Goal: Answer question/provide support: Share knowledge or assist other users

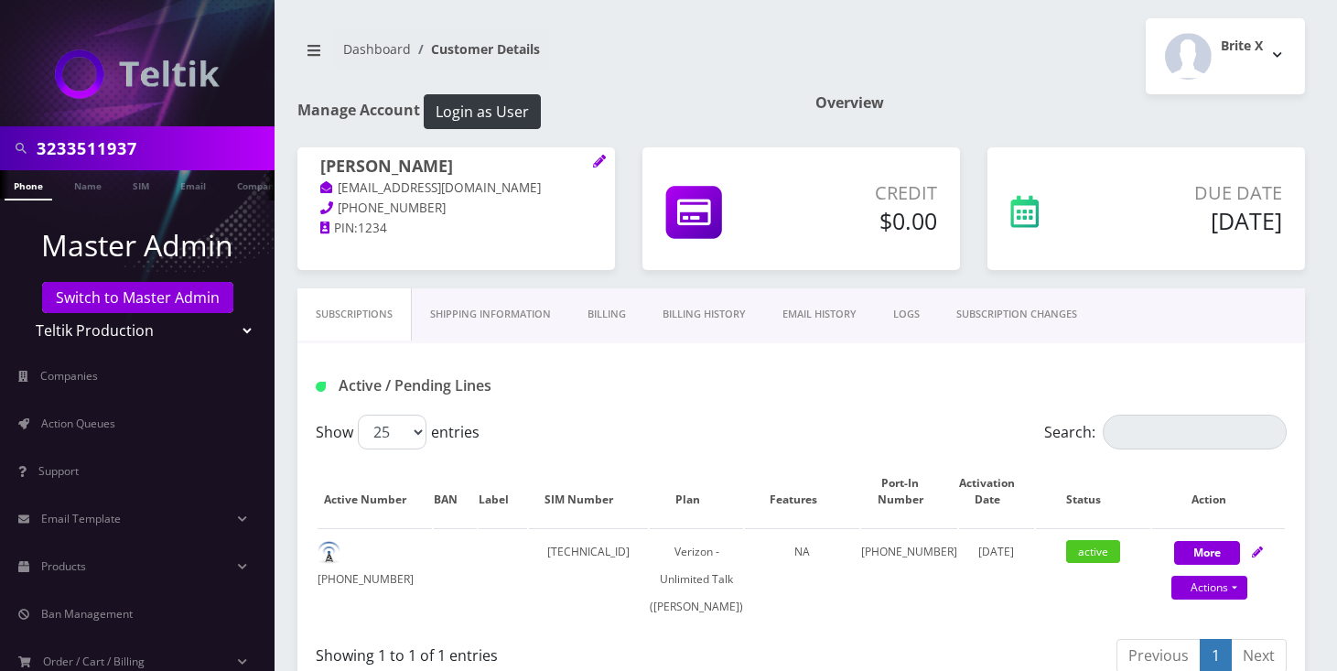
click at [79, 161] on input "3233511937" at bounding box center [153, 148] width 233 height 35
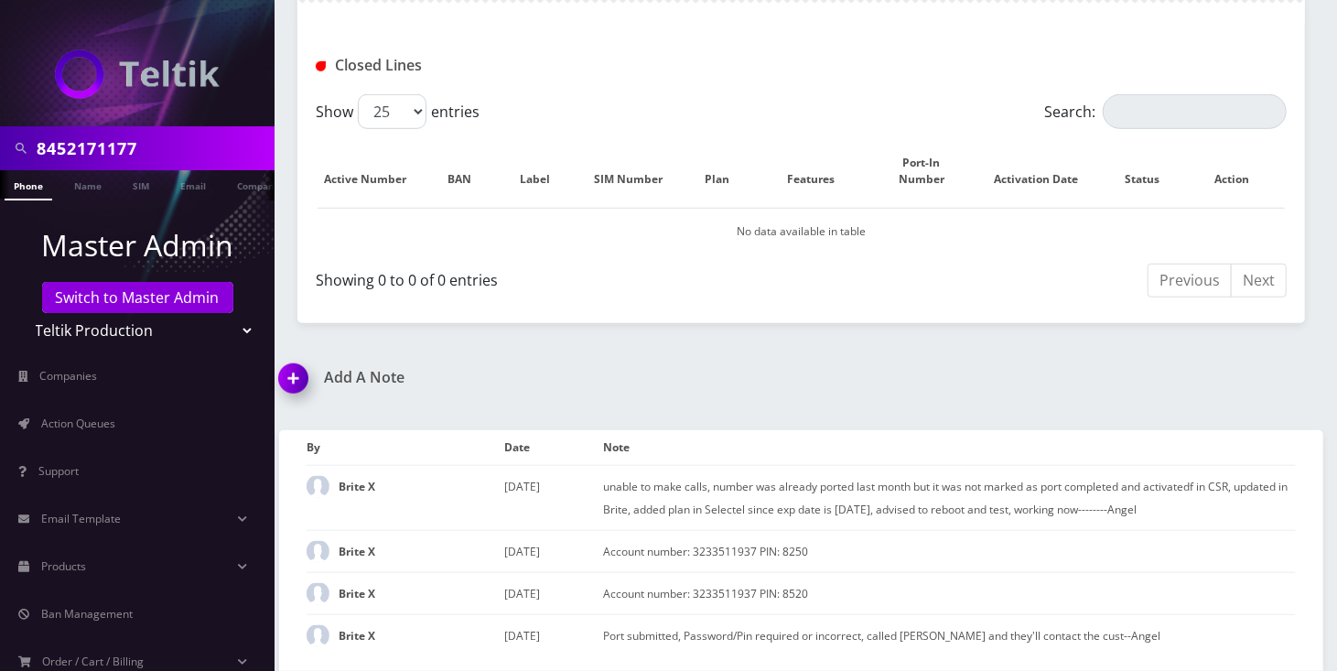
type input "8452171177"
click at [16, 179] on li at bounding box center [9, 190] width 18 height 46
click at [15, 182] on li at bounding box center [9, 190] width 18 height 46
click at [35, 184] on link "Phone" at bounding box center [29, 185] width 48 height 30
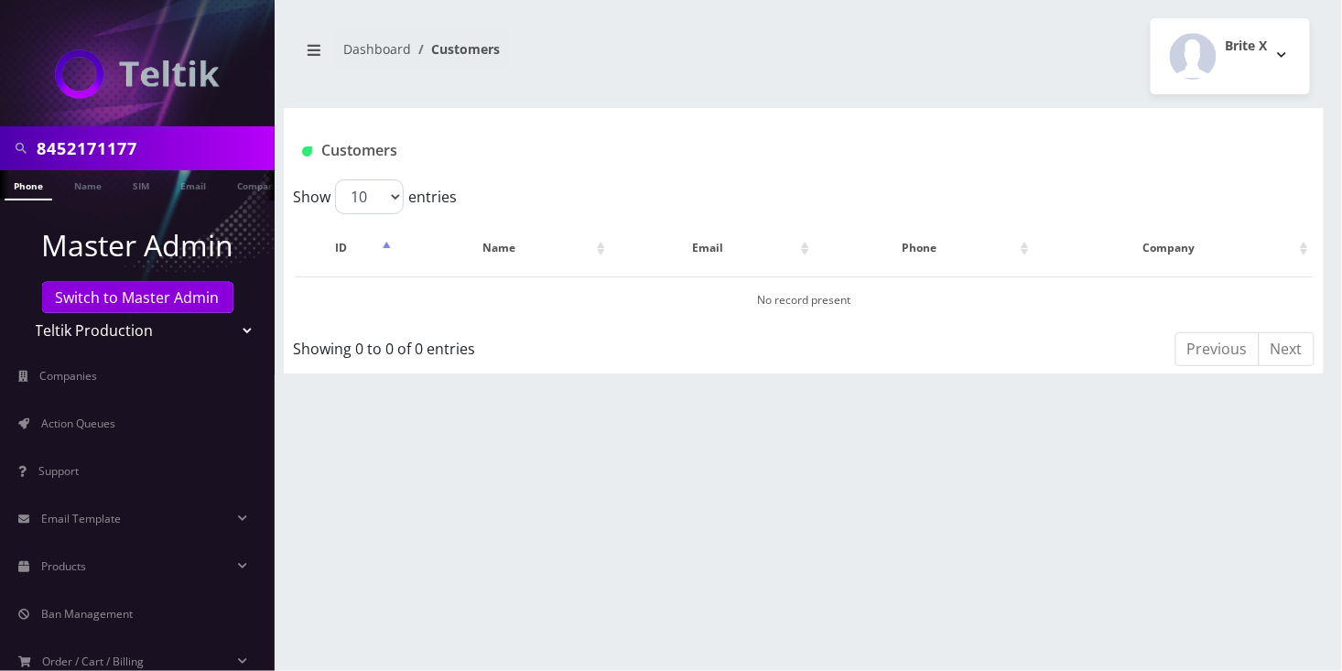
click at [82, 156] on input "8452171177" at bounding box center [153, 148] width 233 height 35
paste input "9148000011554093540"
type input "[TECHNICAL_ID]"
click at [149, 188] on link "SIM" at bounding box center [141, 185] width 35 height 30
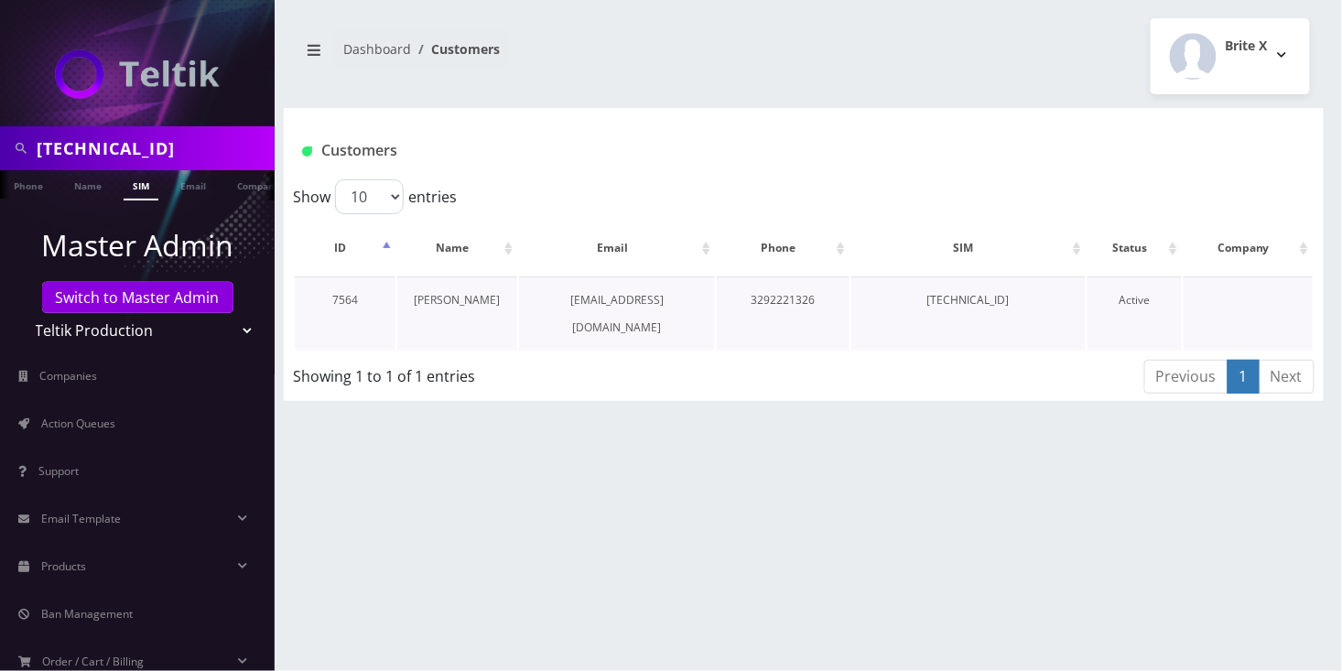
click at [464, 299] on link "[PERSON_NAME]" at bounding box center [457, 300] width 86 height 16
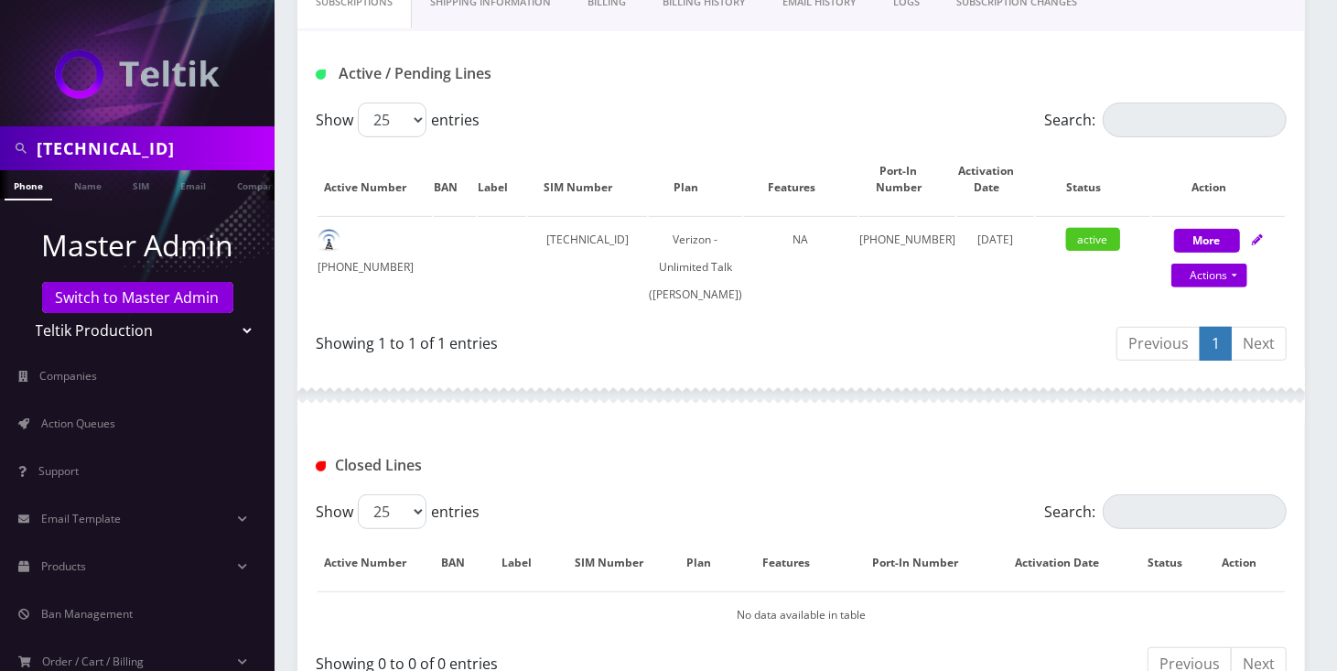
scroll to position [36, 0]
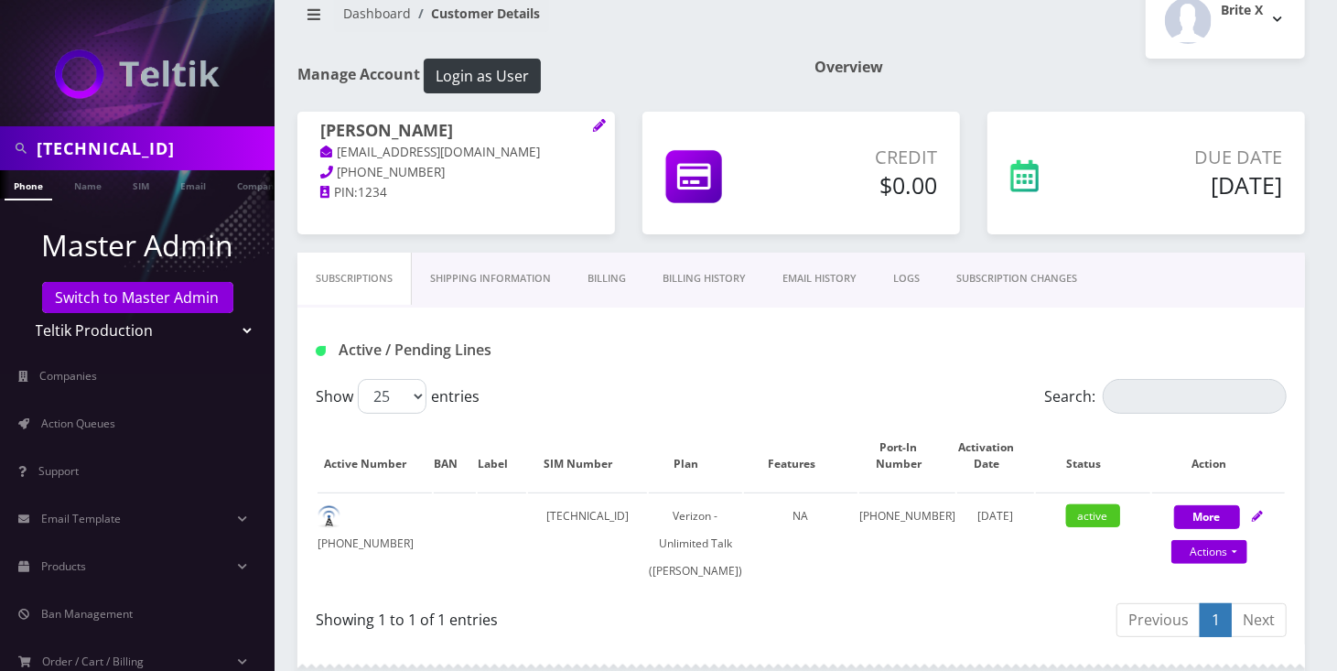
click at [1071, 283] on link "SUBSCRIPTION CHANGES" at bounding box center [1016, 279] width 157 height 52
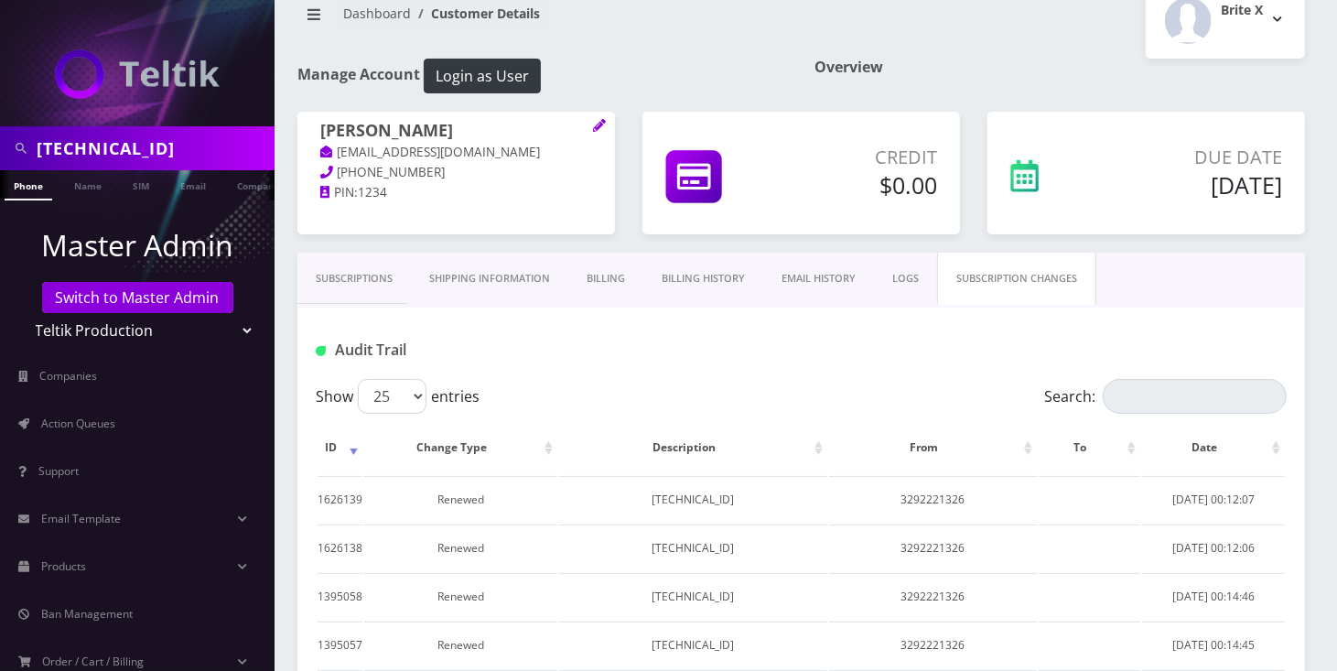
click at [354, 275] on link "Subscriptions" at bounding box center [353, 279] width 113 height 52
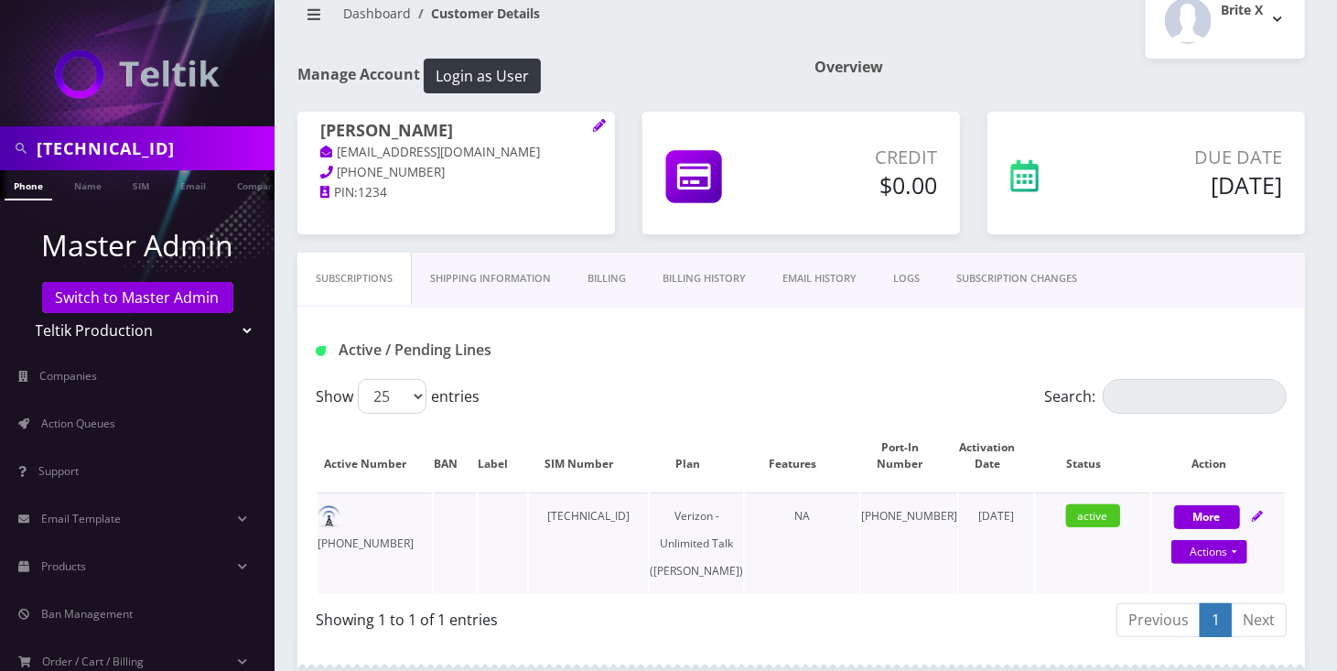
click at [397, 520] on td "329-222-1326" at bounding box center [375, 543] width 114 height 102
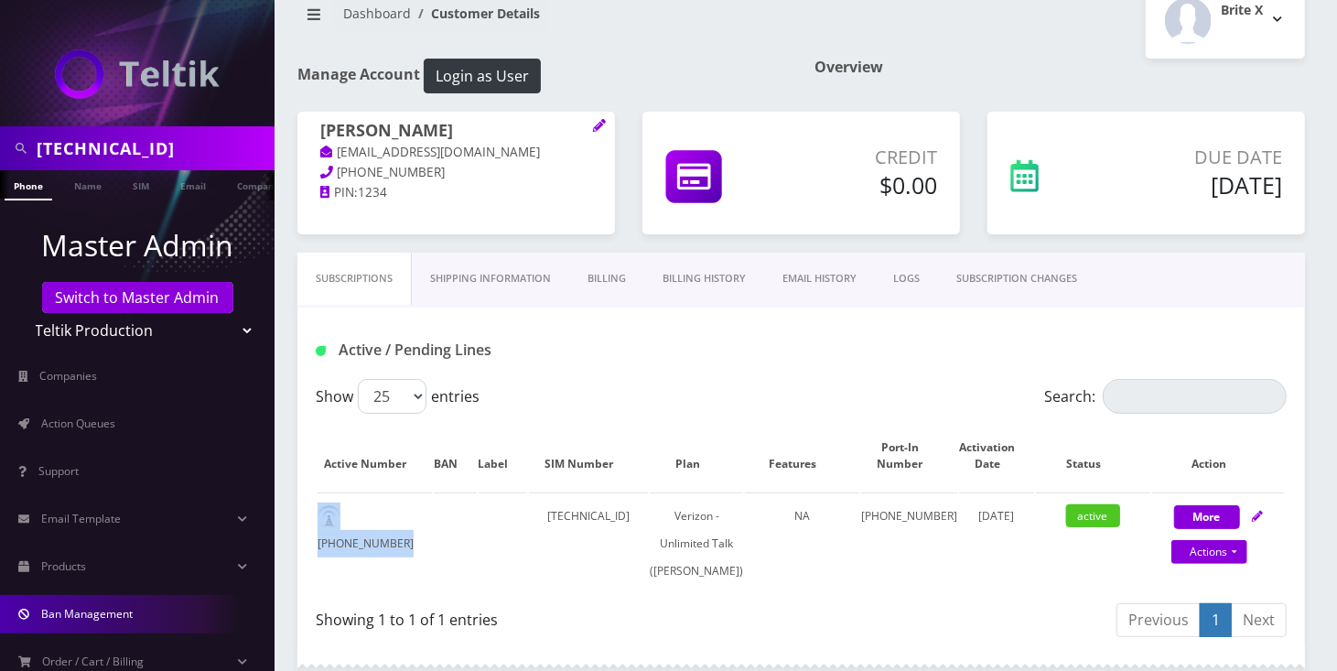
copy td "329-222-1326"
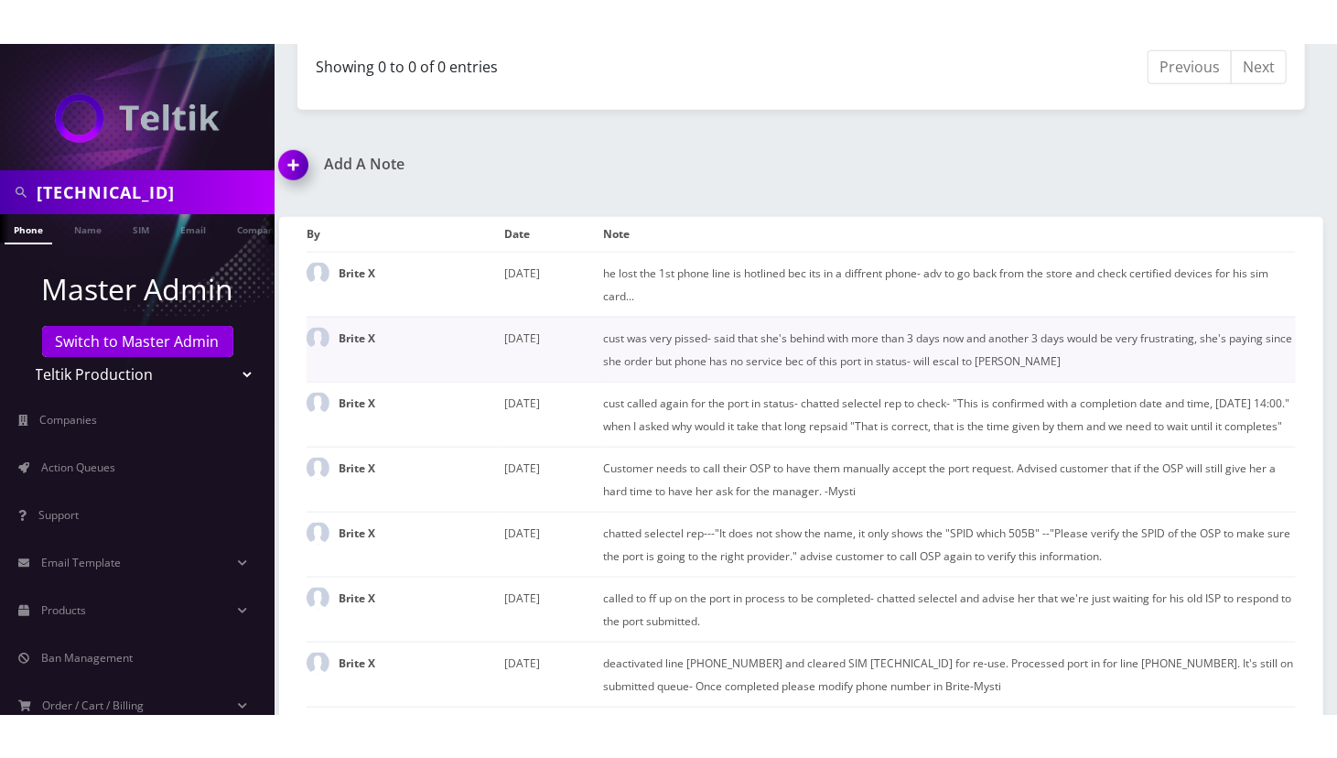
scroll to position [1012, 0]
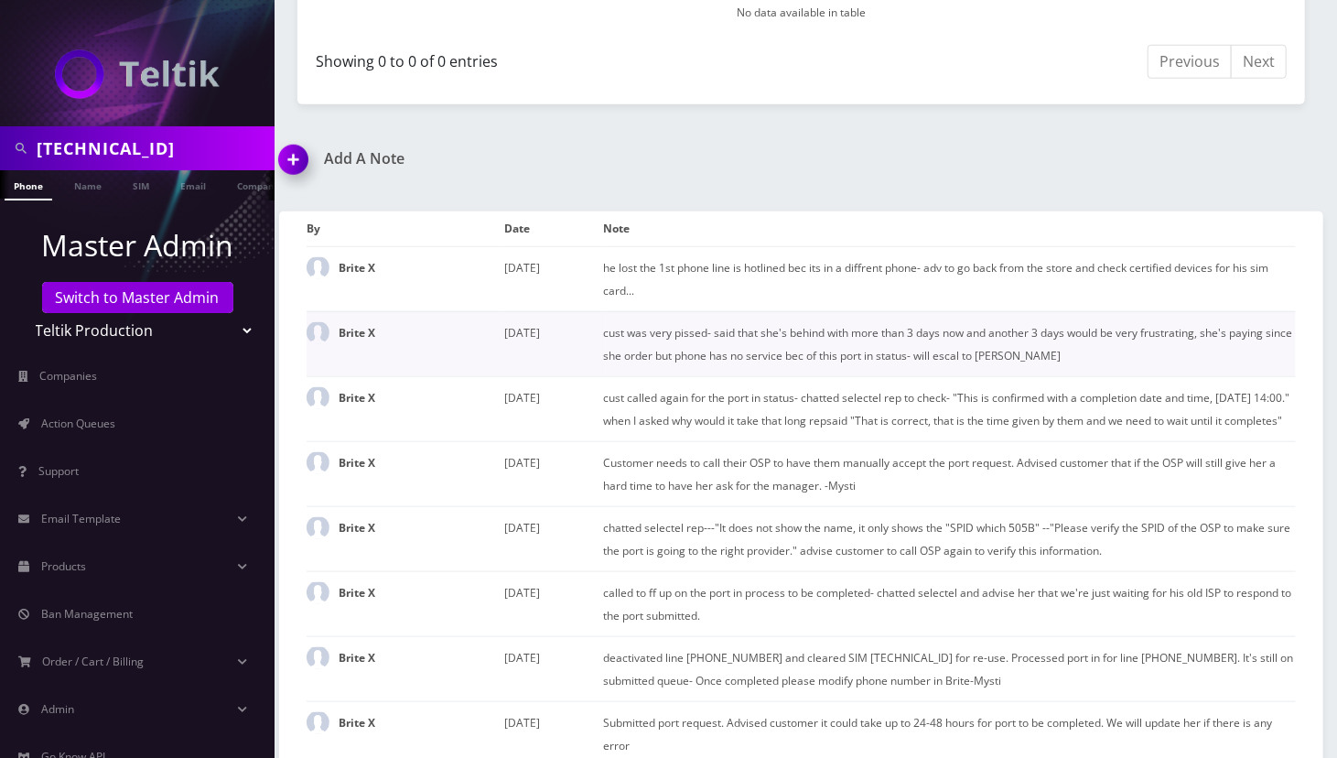
scroll to position [890, 0]
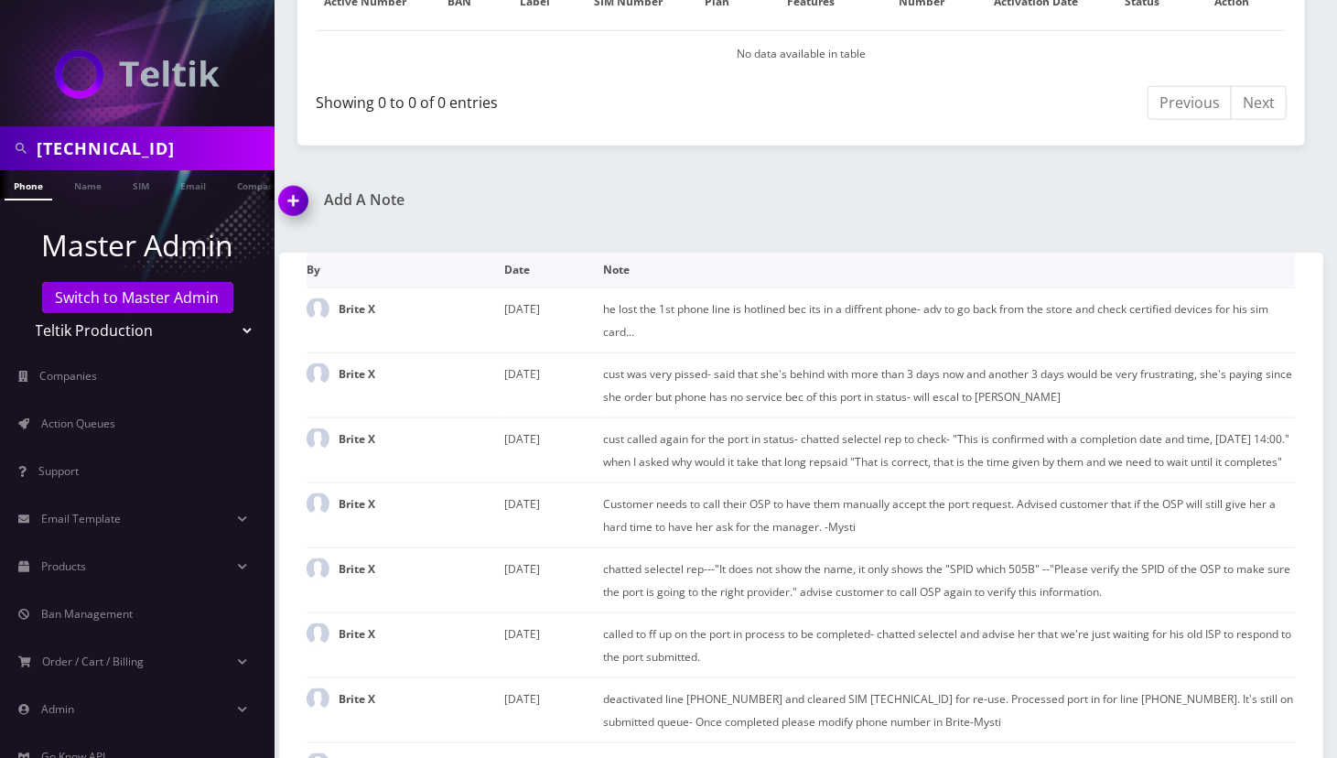
drag, startPoint x: 1301, startPoint y: 213, endPoint x: 1163, endPoint y: 280, distance: 153.5
click at [1301, 213] on div "Add A Note *Please Enter Note Save Note By Date Note Brite X September 26, 2025…" at bounding box center [801, 539] width 1072 height 696
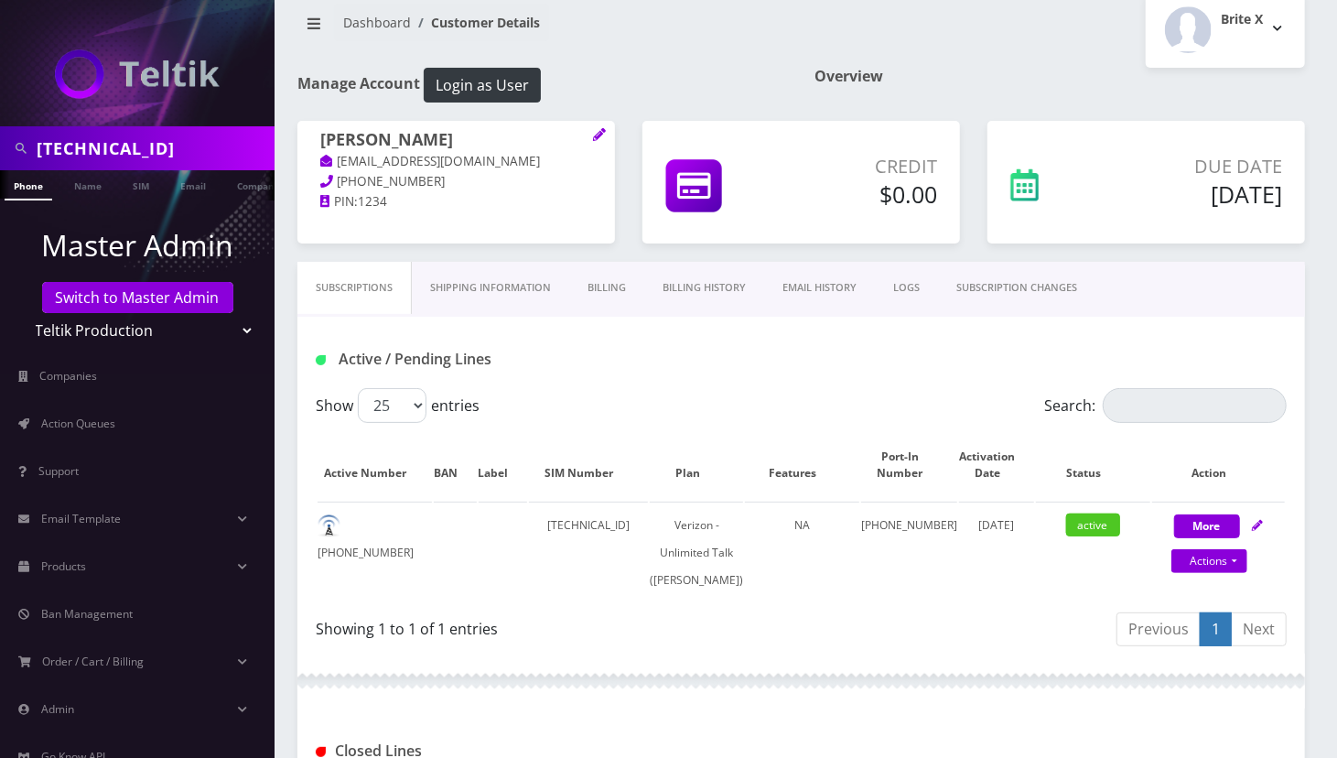
scroll to position [0, 0]
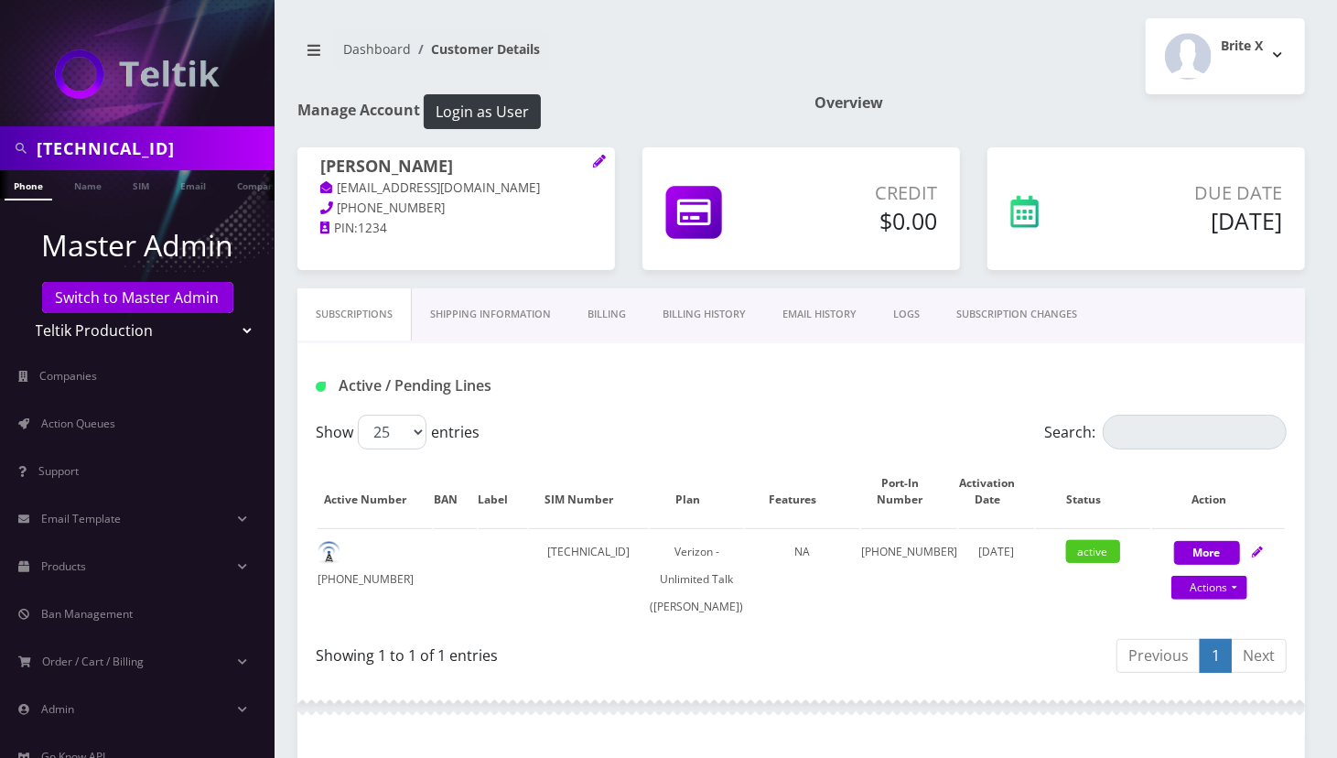
click at [1311, 479] on div "Subscriptions Shipping Information Billing Billing History EMAIL HISTORY LOGS S…" at bounding box center [801, 661] width 1035 height 747
drag, startPoint x: 868, startPoint y: 558, endPoint x: 940, endPoint y: 554, distance: 72.4
click at [940, 554] on tr "329-222-1326 89148000011554093540 Verizon - Unlimited Talk (Ani Choma) NA 845-2…" at bounding box center [801, 579] width 967 height 102
copy tr "845-217-1177"
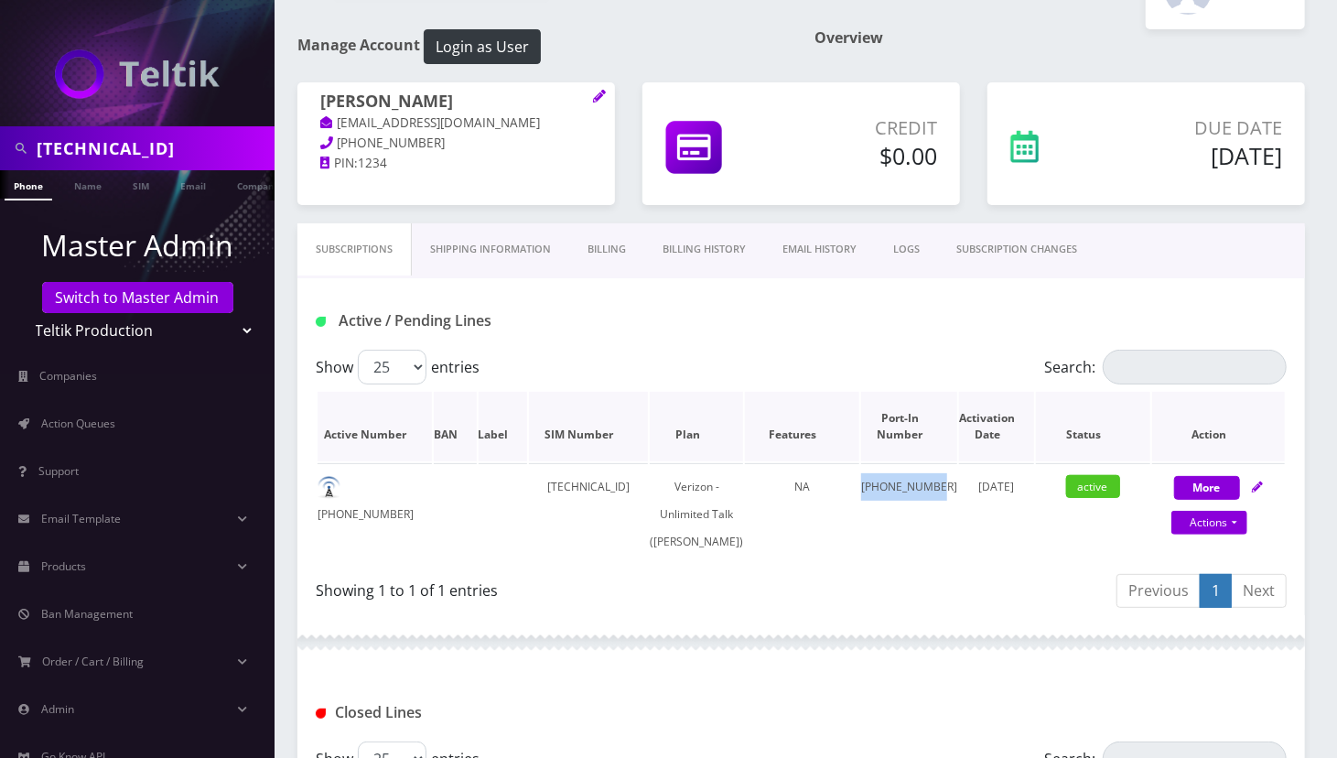
scroll to position [122, 0]
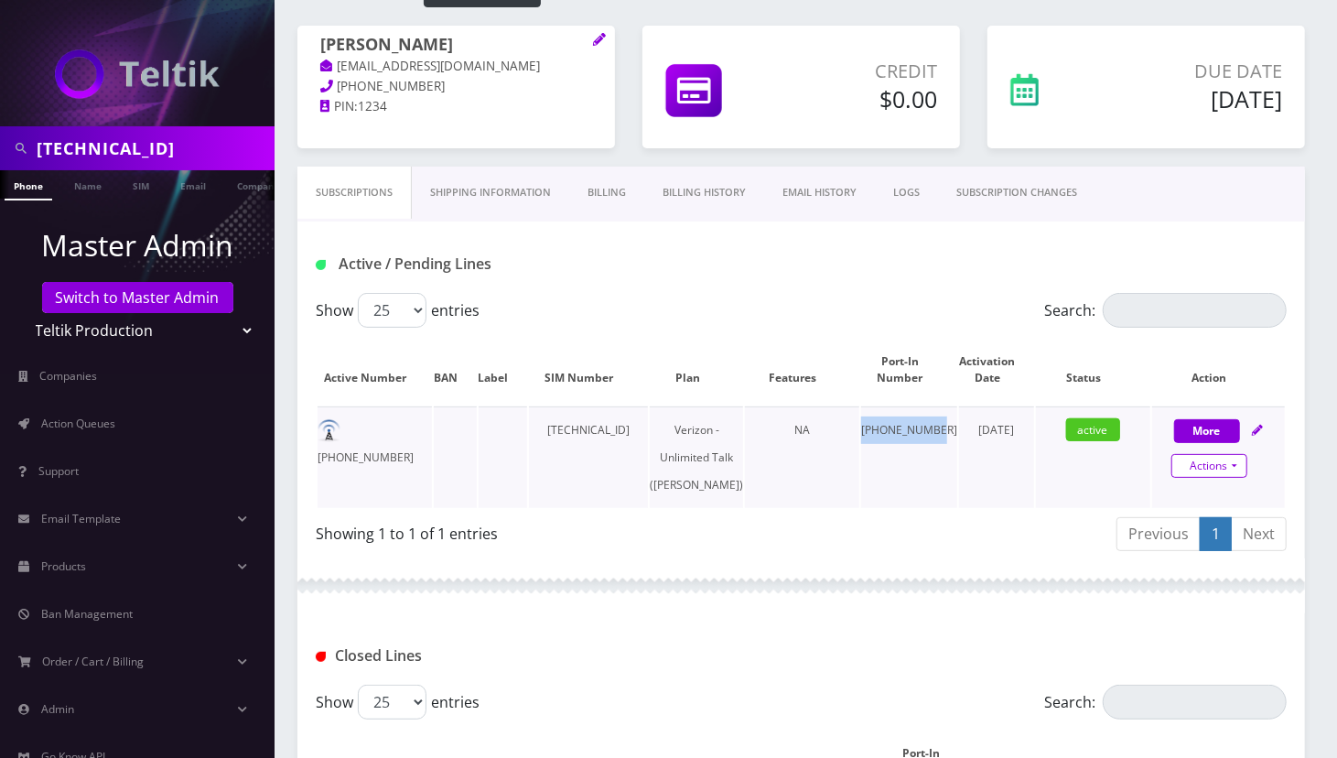
click at [1236, 462] on link "Actions" at bounding box center [1209, 466] width 76 height 24
select select "459"
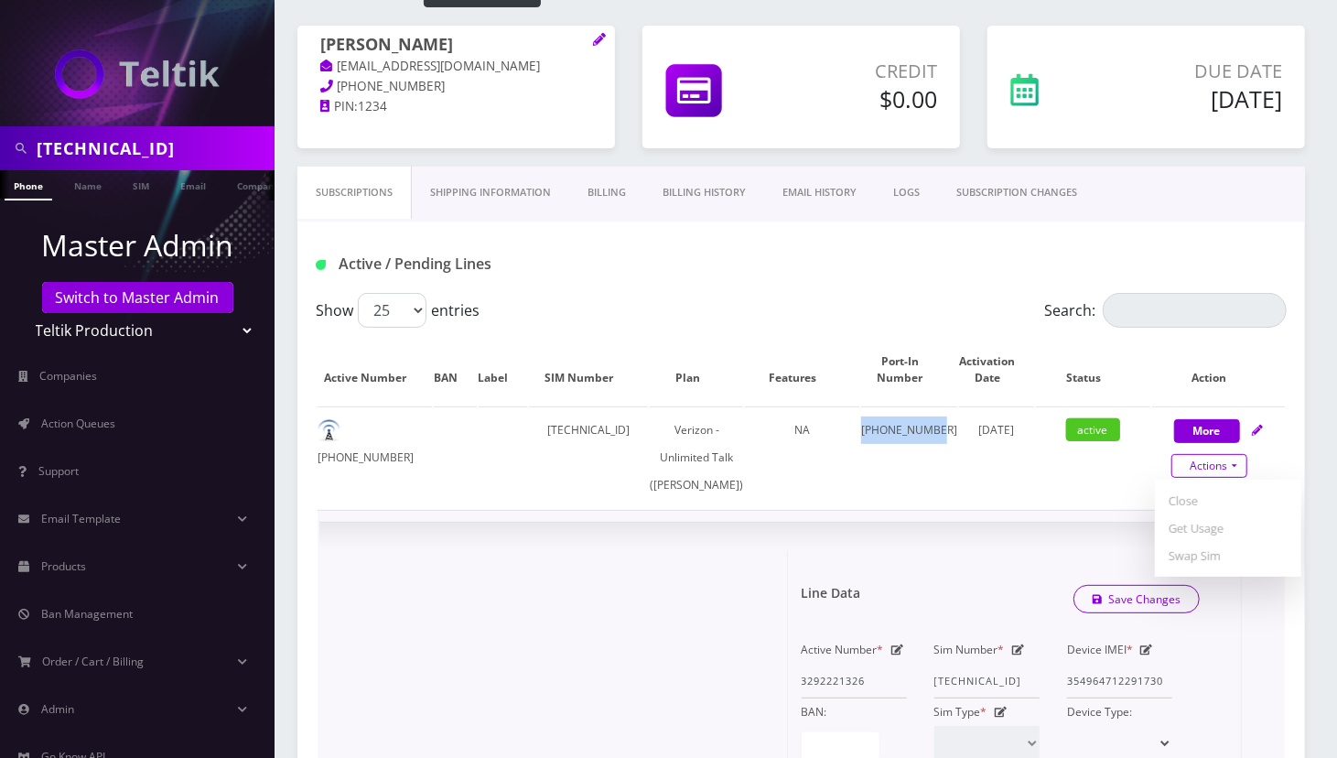
scroll to position [366, 0]
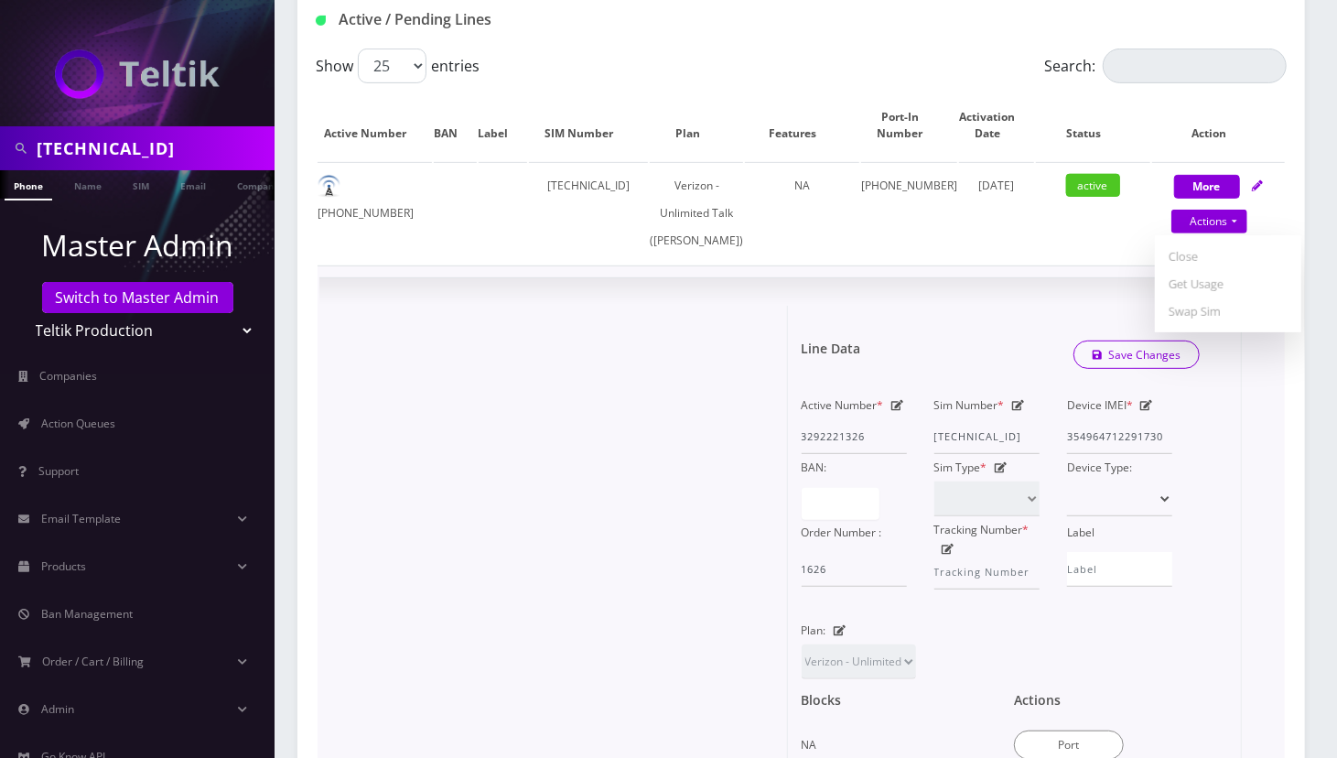
click at [897, 411] on icon at bounding box center [897, 405] width 13 height 11
click at [841, 454] on input "3292221326" at bounding box center [854, 436] width 105 height 35
paste input "845-217-1"
type input "845-217-1"
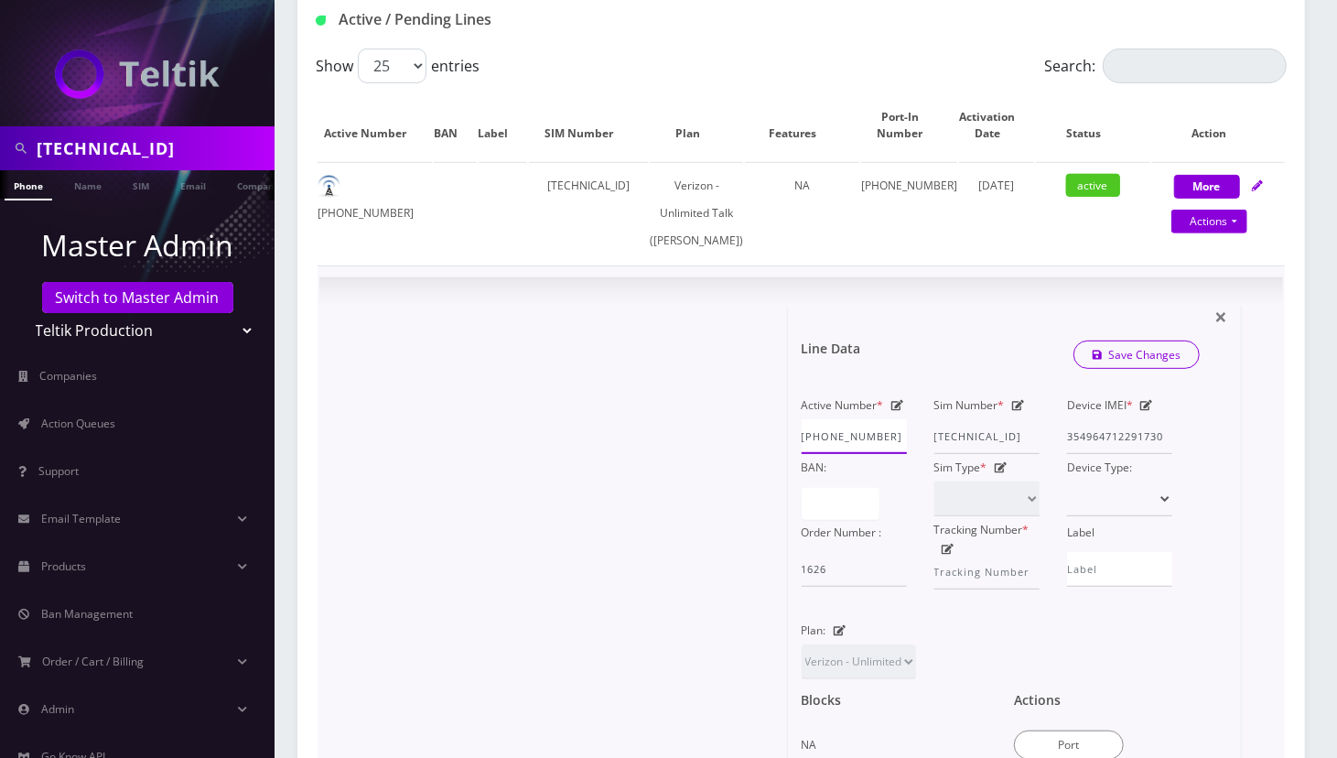
drag, startPoint x: 888, startPoint y: 461, endPoint x: 776, endPoint y: 467, distance: 111.8
click at [776, 467] on div "× Line Data Save Changes Active Number * 845-217-1 Sim Number * 891480000115540…" at bounding box center [787, 621] width 909 height 631
type input "8452171177"
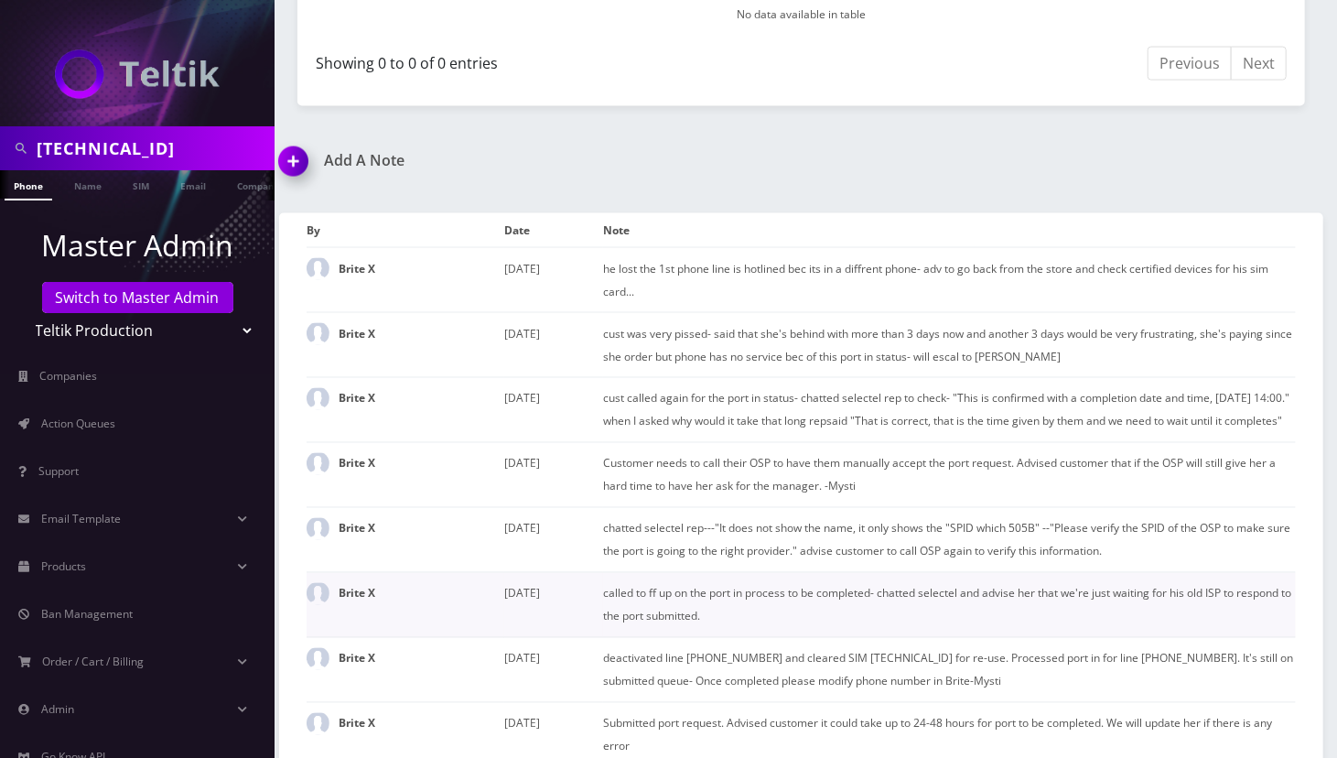
scroll to position [1755, 0]
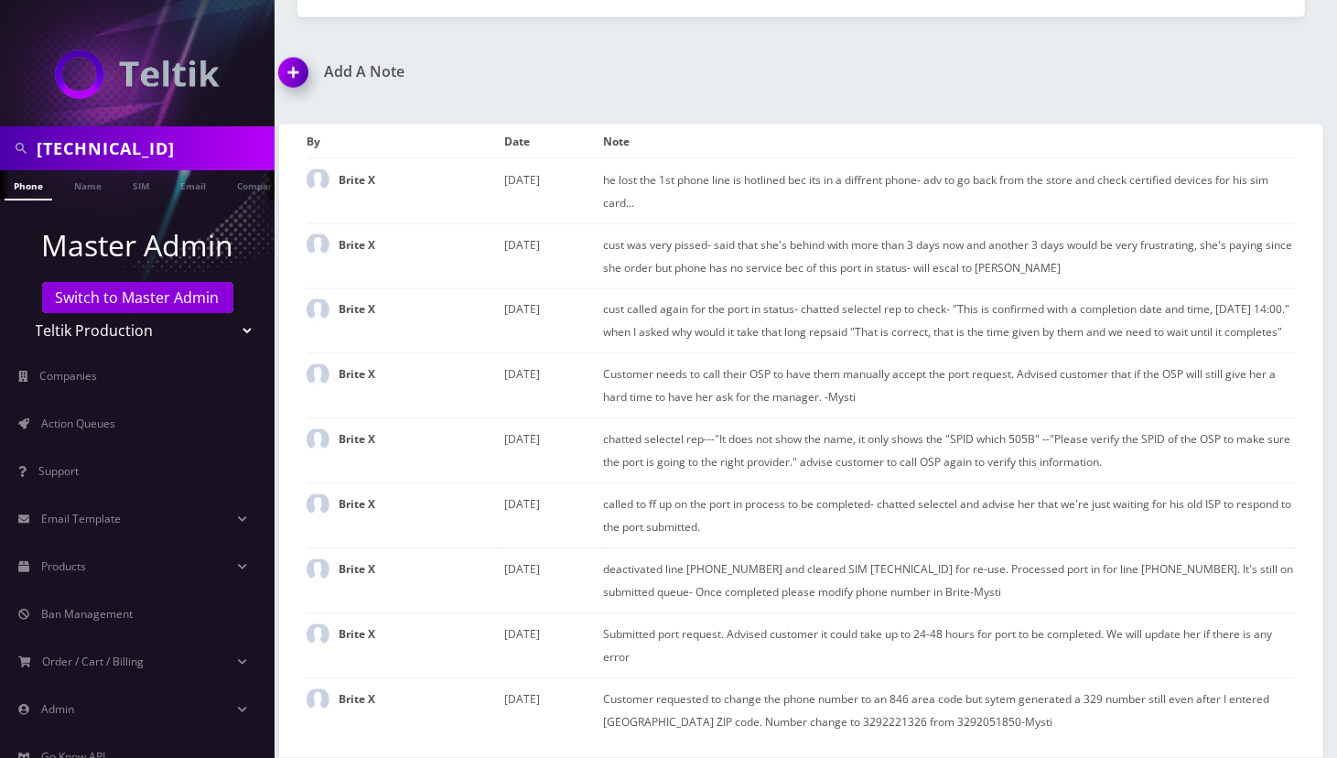
click at [784, 75] on div "Add A Note" at bounding box center [533, 84] width 536 height 43
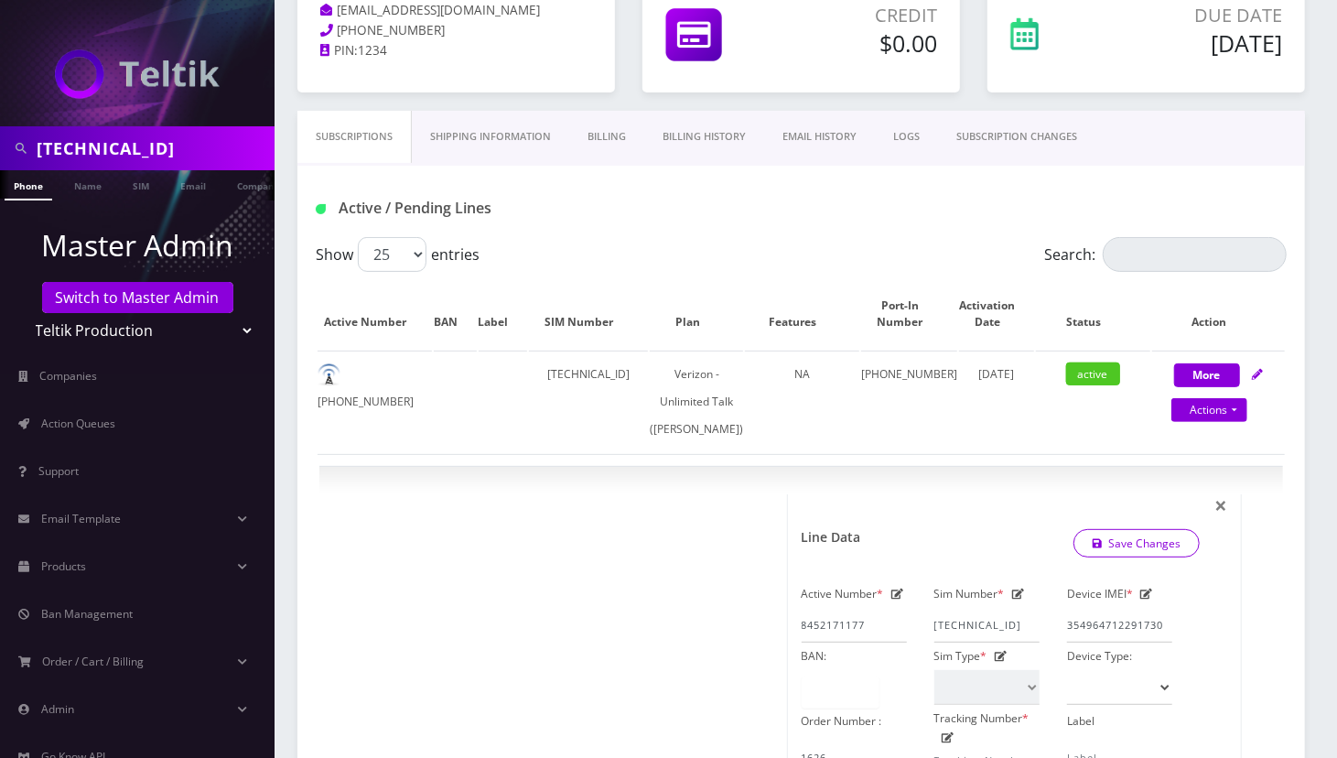
scroll to position [0, 0]
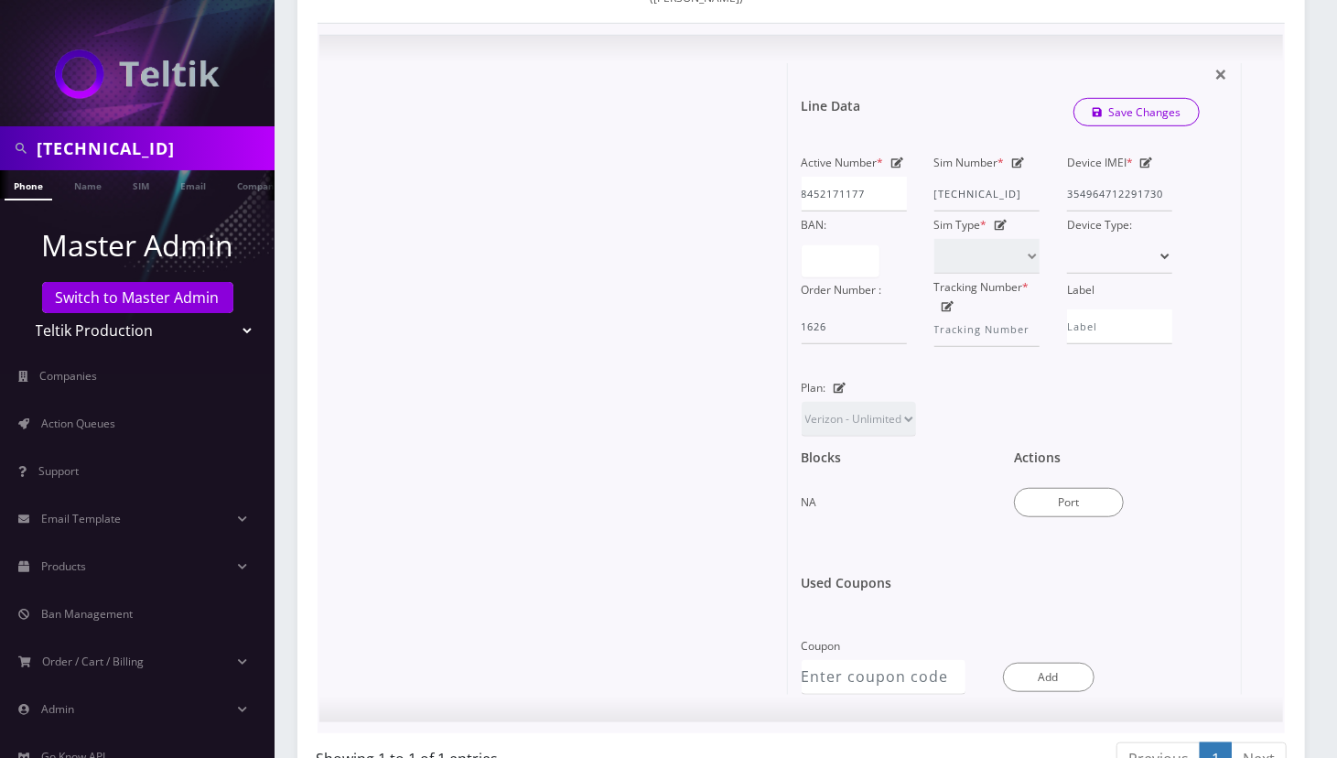
scroll to position [609, 0]
click at [1084, 516] on button "Port" at bounding box center [1069, 501] width 110 height 29
type input "eli ravitz"
type input "173 Kearsing Pkwy"
type input "Monsey"
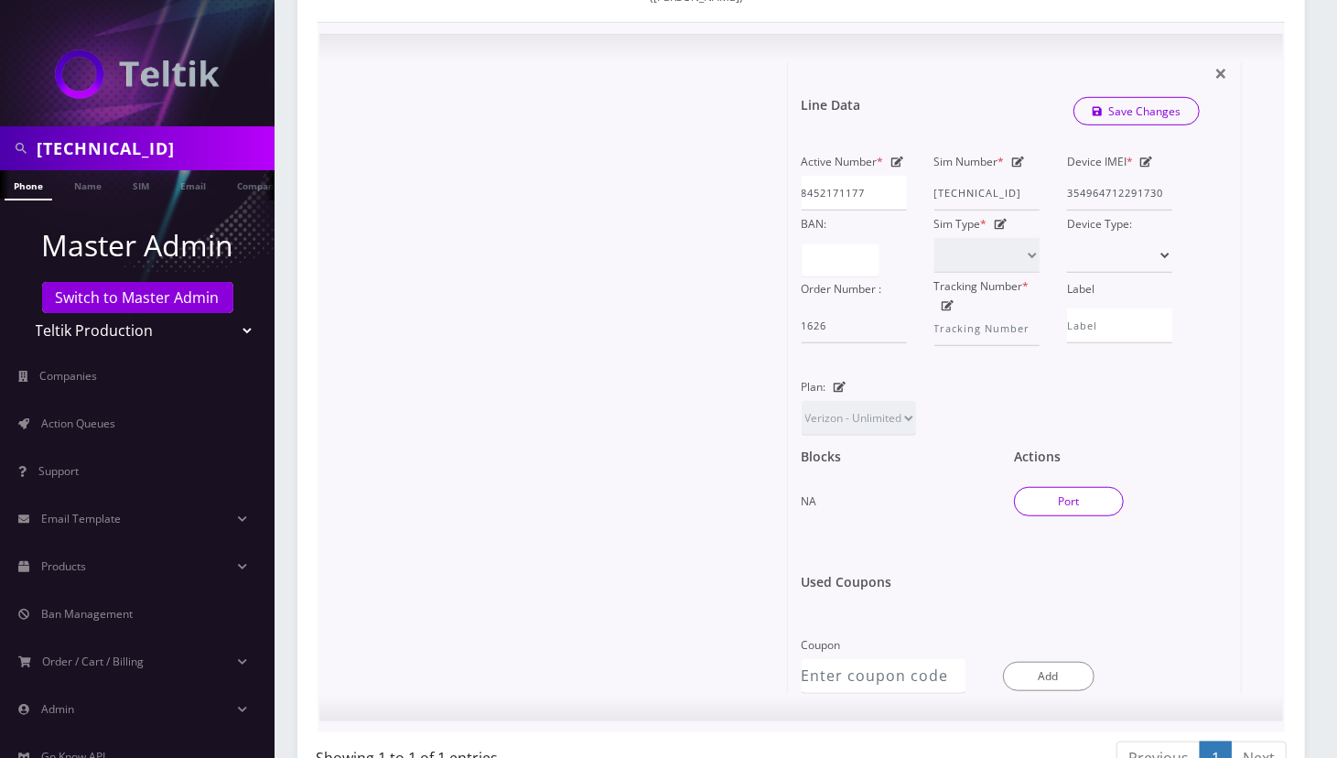
select select "NY"
type input "10952"
type input "89148000011554093540"
type input "8452171177"
type input "Tekink"
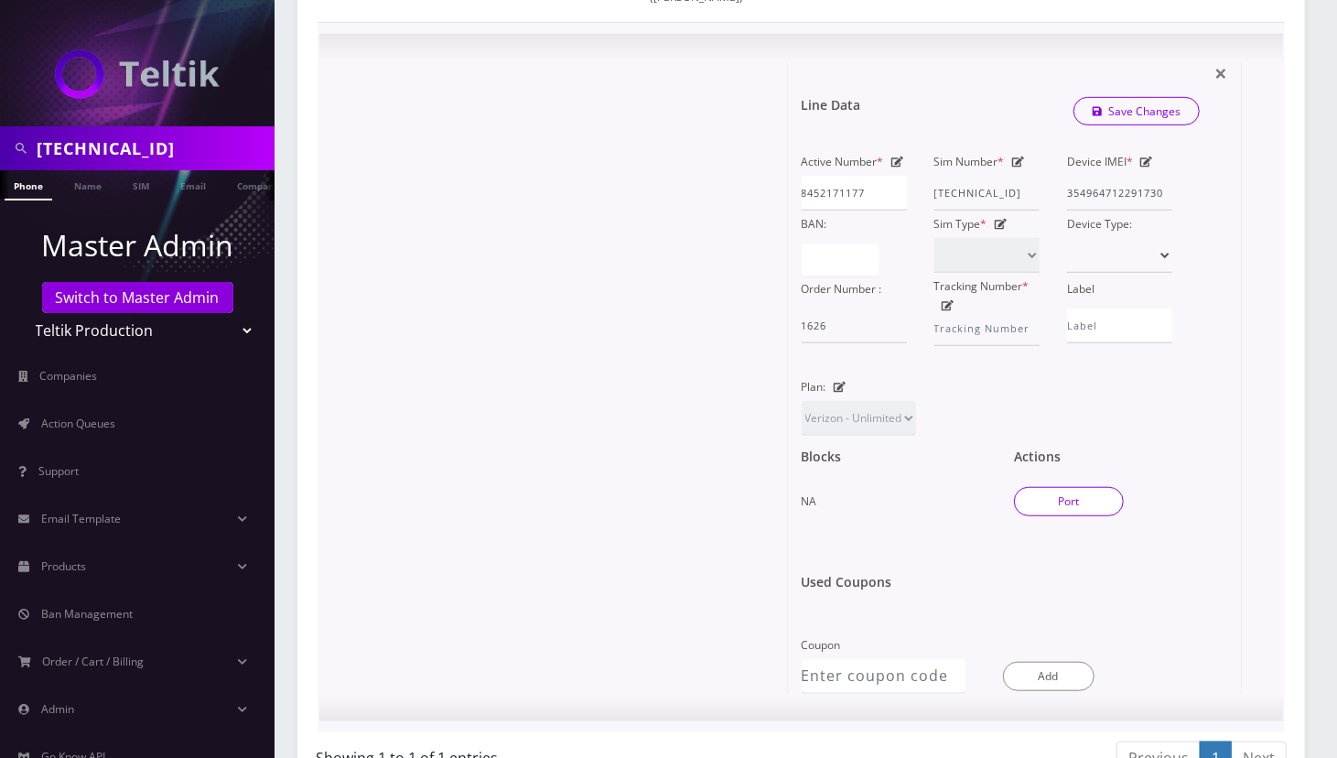
type input "1863"
type input "85236"
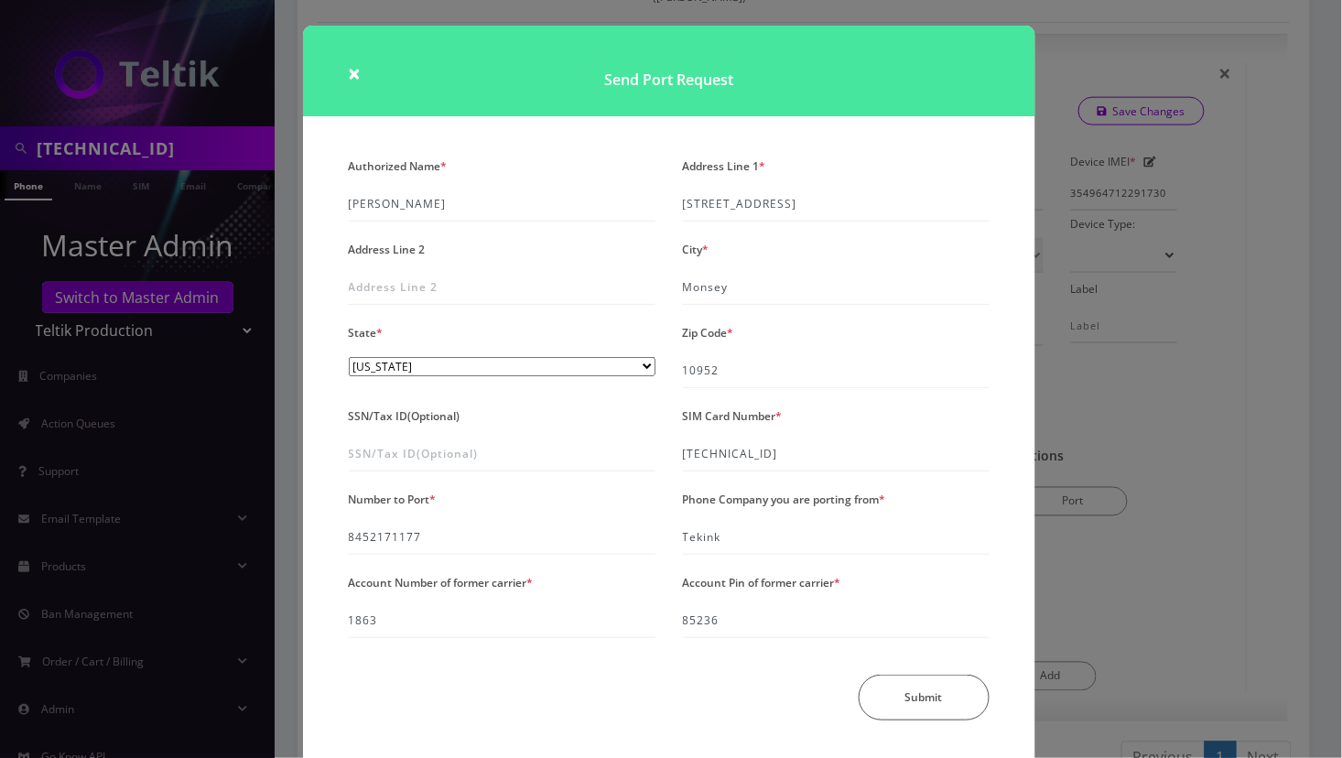
click at [1266, 533] on div "× Send Port Request Authorized Name * eli ravitz Address Line 1 * 173 Kearsing …" at bounding box center [671, 379] width 1342 height 758
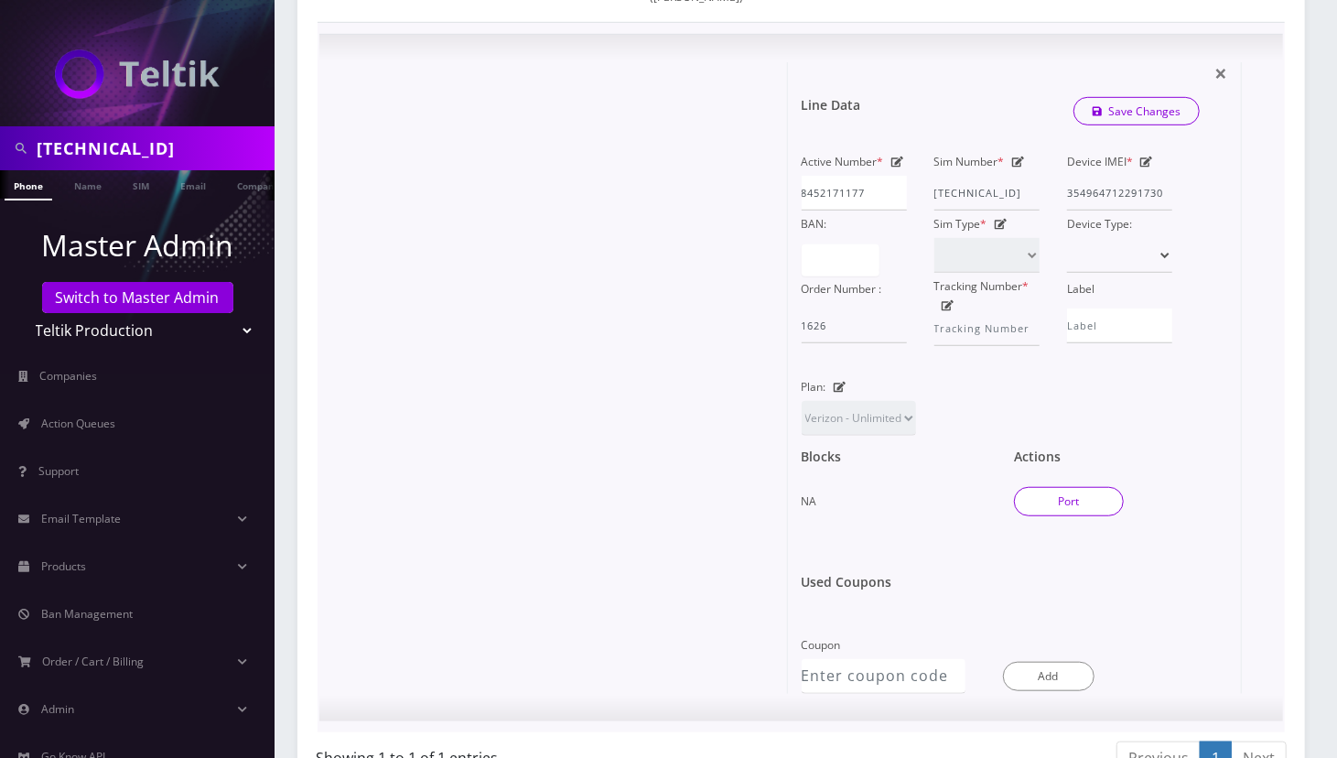
scroll to position [0, 0]
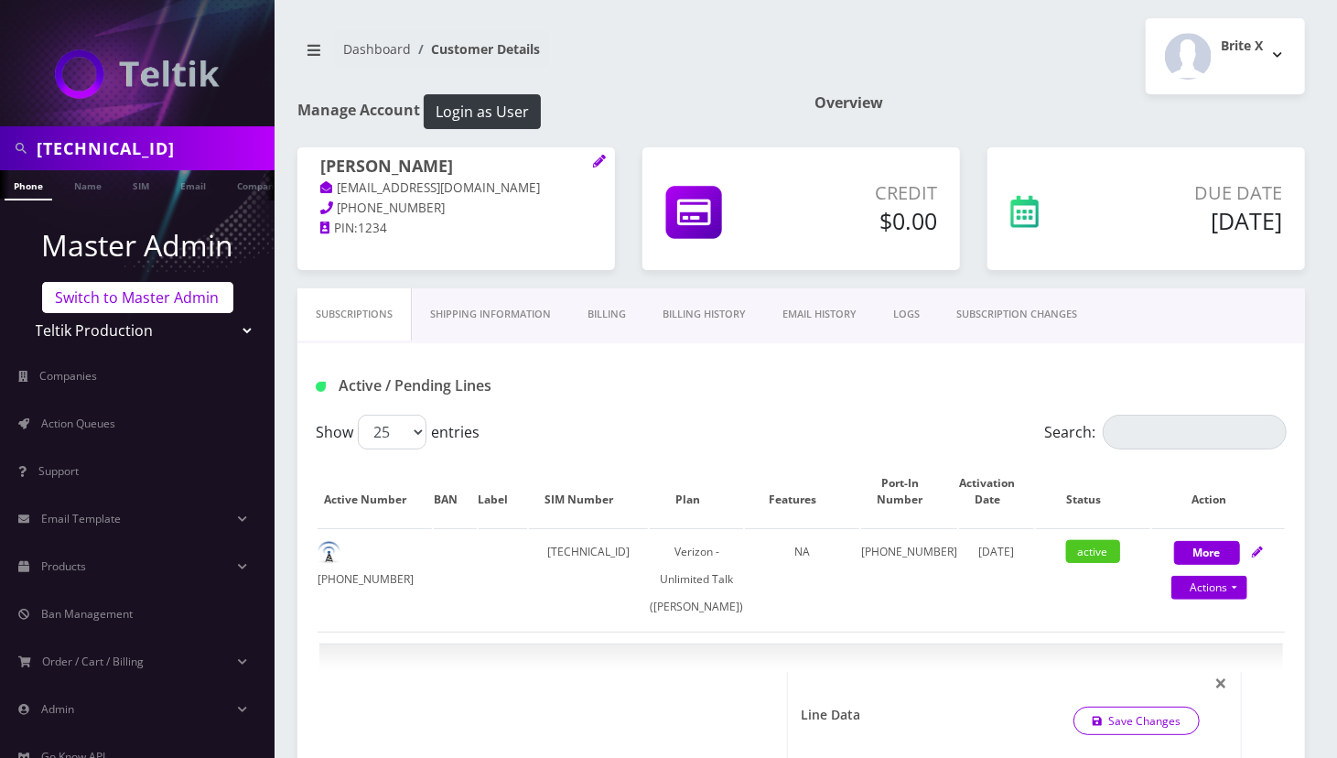
click at [178, 287] on link "Switch to Master Admin" at bounding box center [137, 297] width 191 height 31
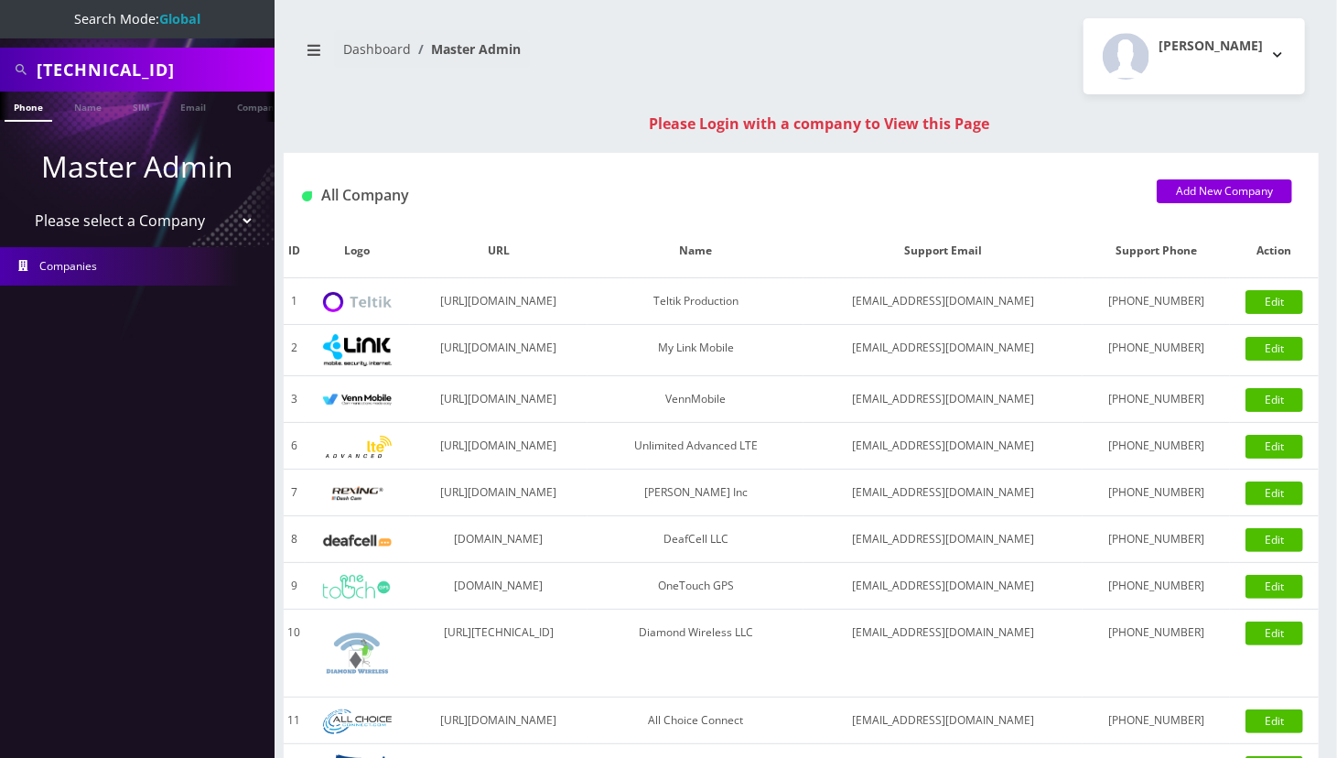
click at [125, 223] on select "Please select a Company Teltik Production My Link Mobile VennMobile Unlimited A…" at bounding box center [137, 220] width 233 height 35
select select "13"
click at [21, 203] on select "Please select a Company Teltik Production My Link Mobile VennMobile Unlimited A…" at bounding box center [137, 220] width 233 height 35
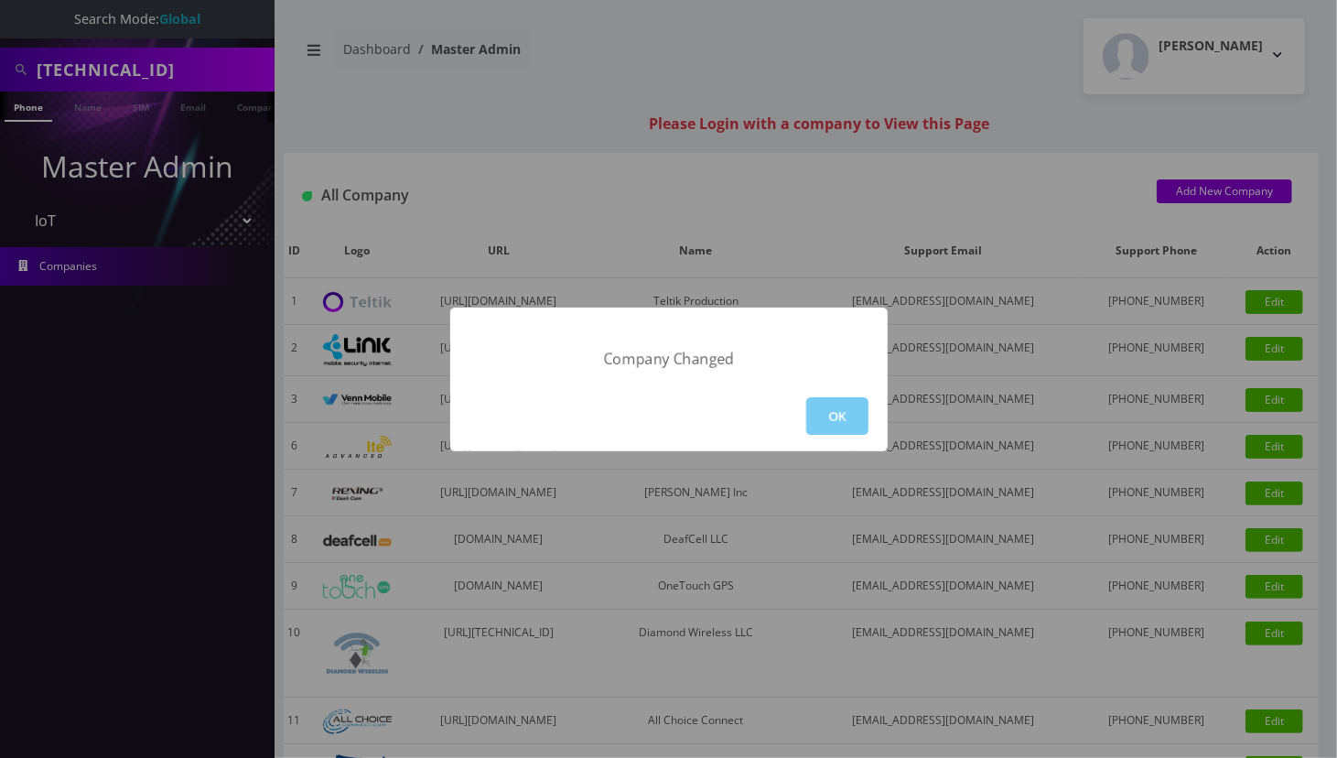
click at [832, 406] on button "OK" at bounding box center [837, 416] width 62 height 38
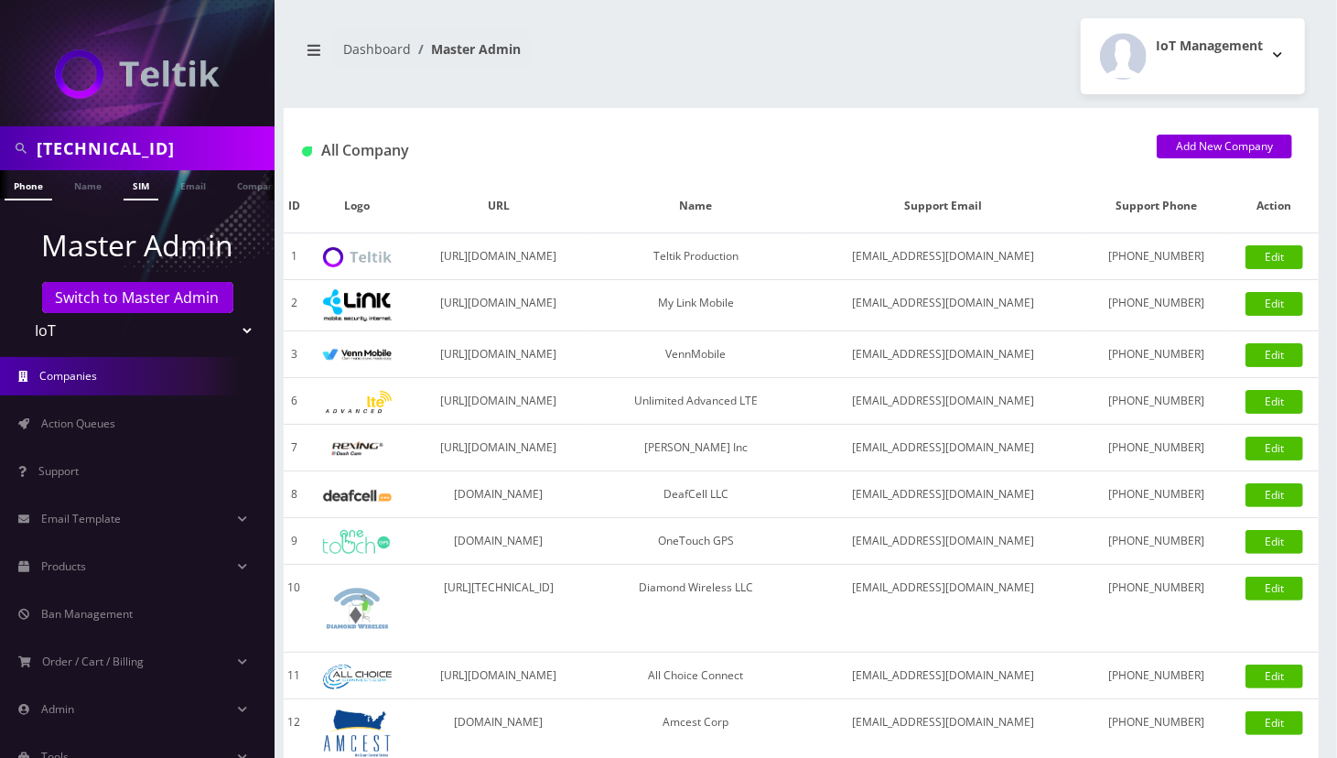
click at [138, 182] on link "SIM" at bounding box center [141, 185] width 35 height 30
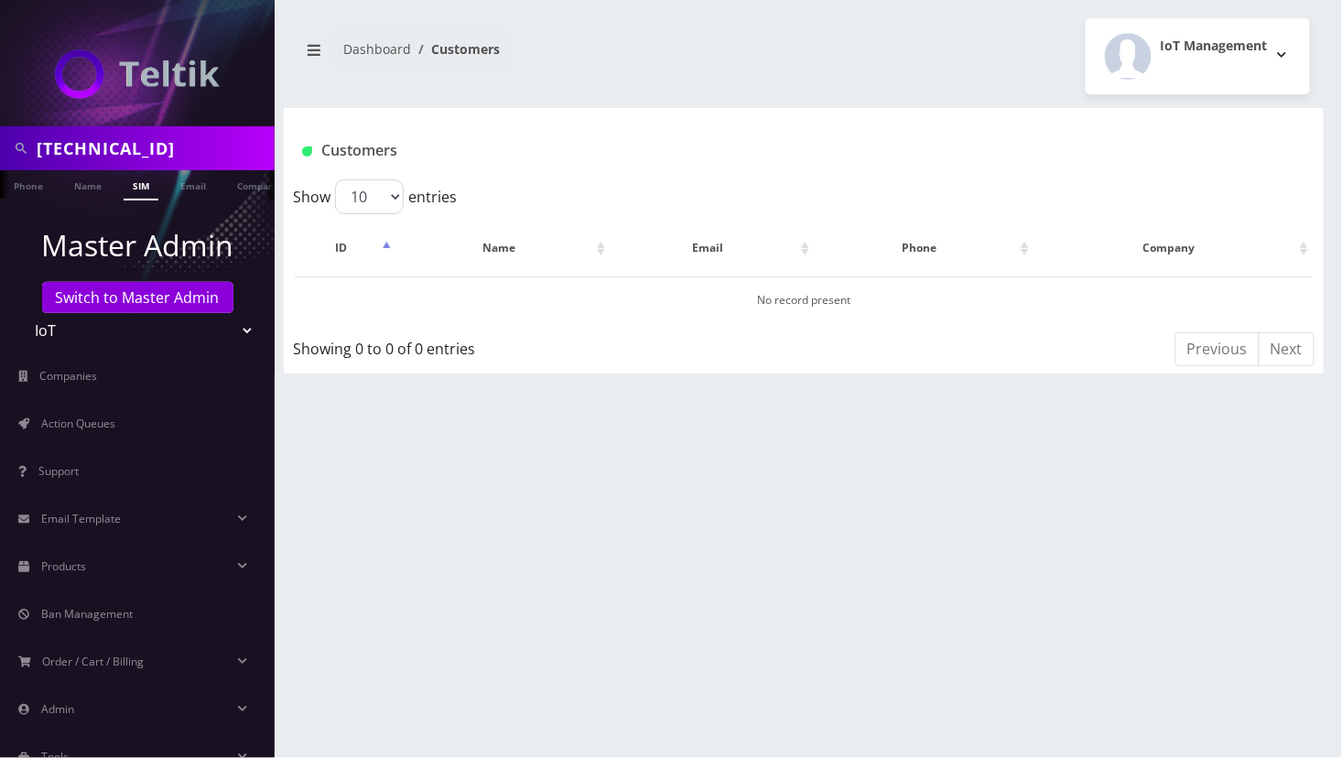
click at [35, 157] on span at bounding box center [21, 148] width 33 height 35
click at [143, 187] on link "SIM" at bounding box center [141, 185] width 35 height 30
click at [37, 147] on input "89148000011554093540" at bounding box center [153, 148] width 233 height 35
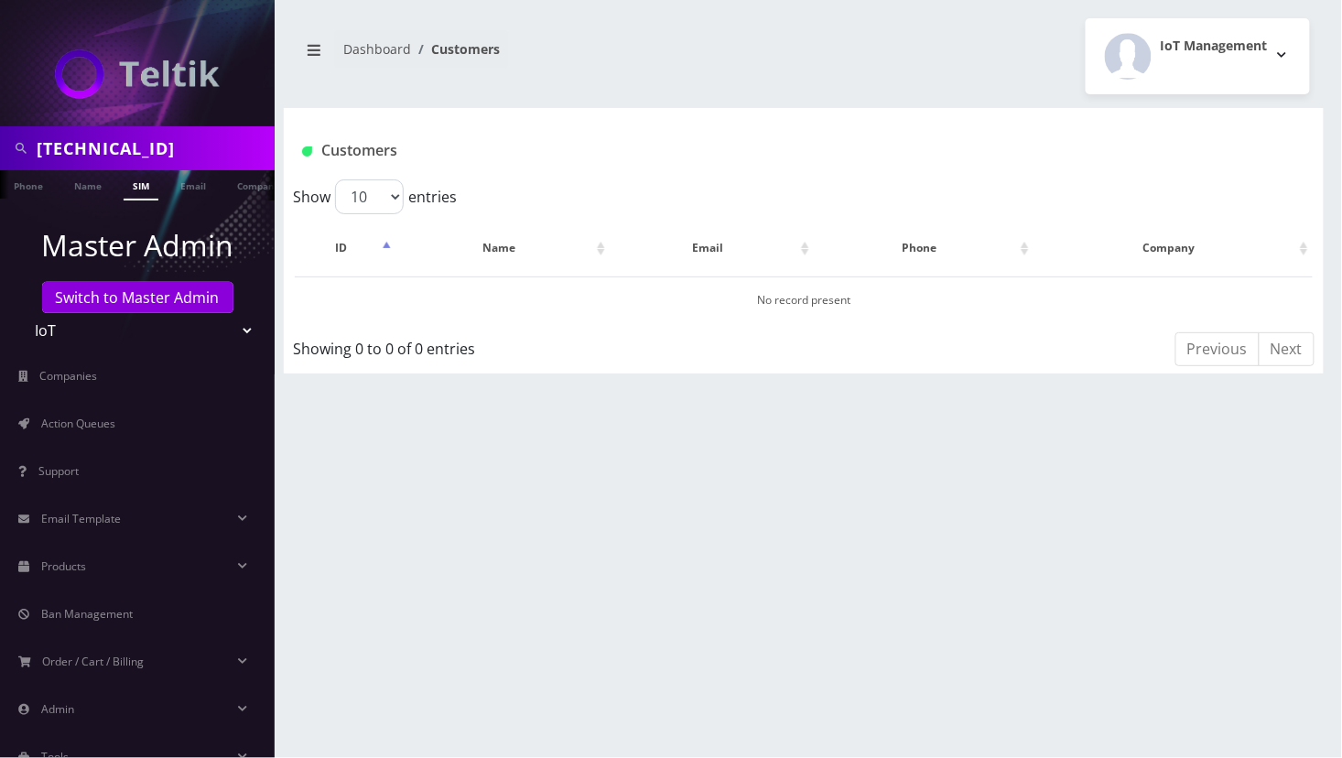
paste input "86494"
type input "[TECHNICAL_ID]"
click at [135, 176] on link "SIM" at bounding box center [141, 185] width 35 height 30
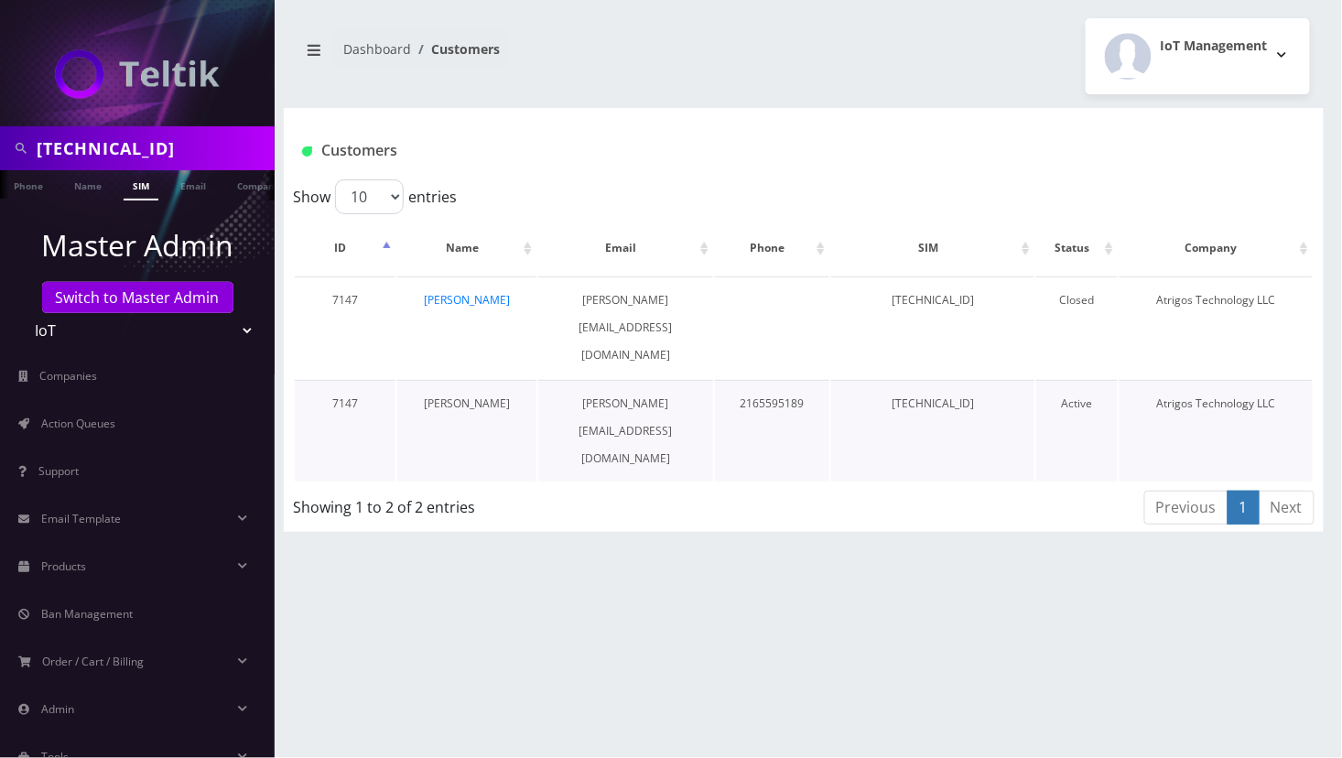
click at [465, 395] on link "[PERSON_NAME]" at bounding box center [467, 403] width 86 height 16
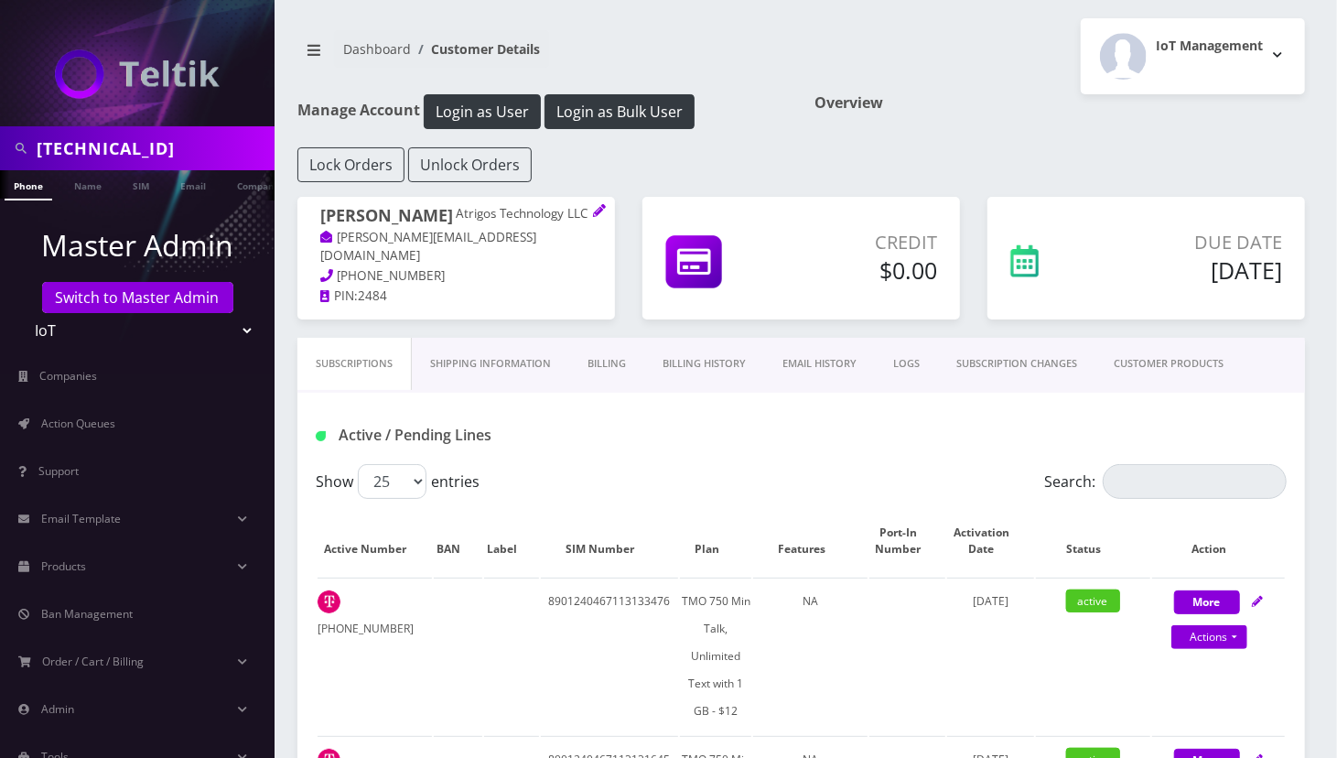
click at [1027, 367] on link "SUBSCRIPTION CHANGES" at bounding box center [1016, 364] width 157 height 52
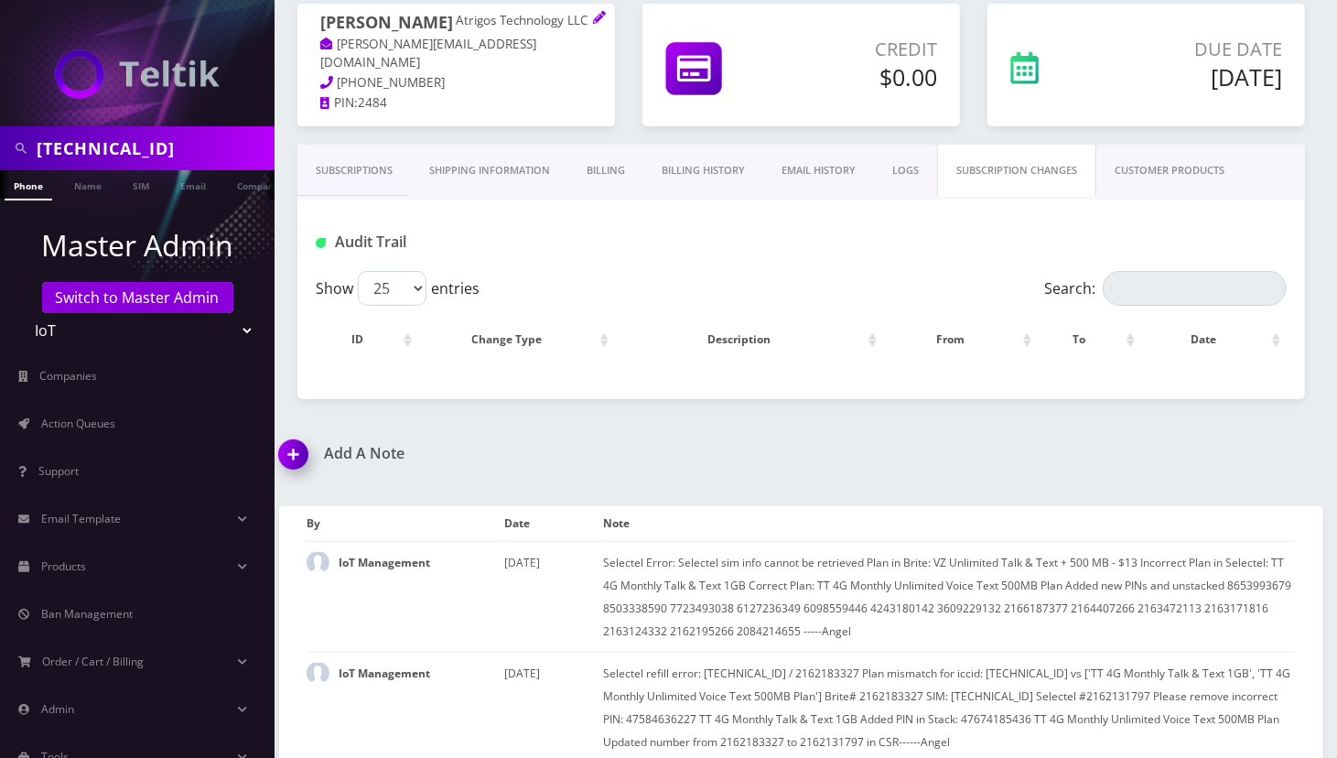
scroll to position [243, 0]
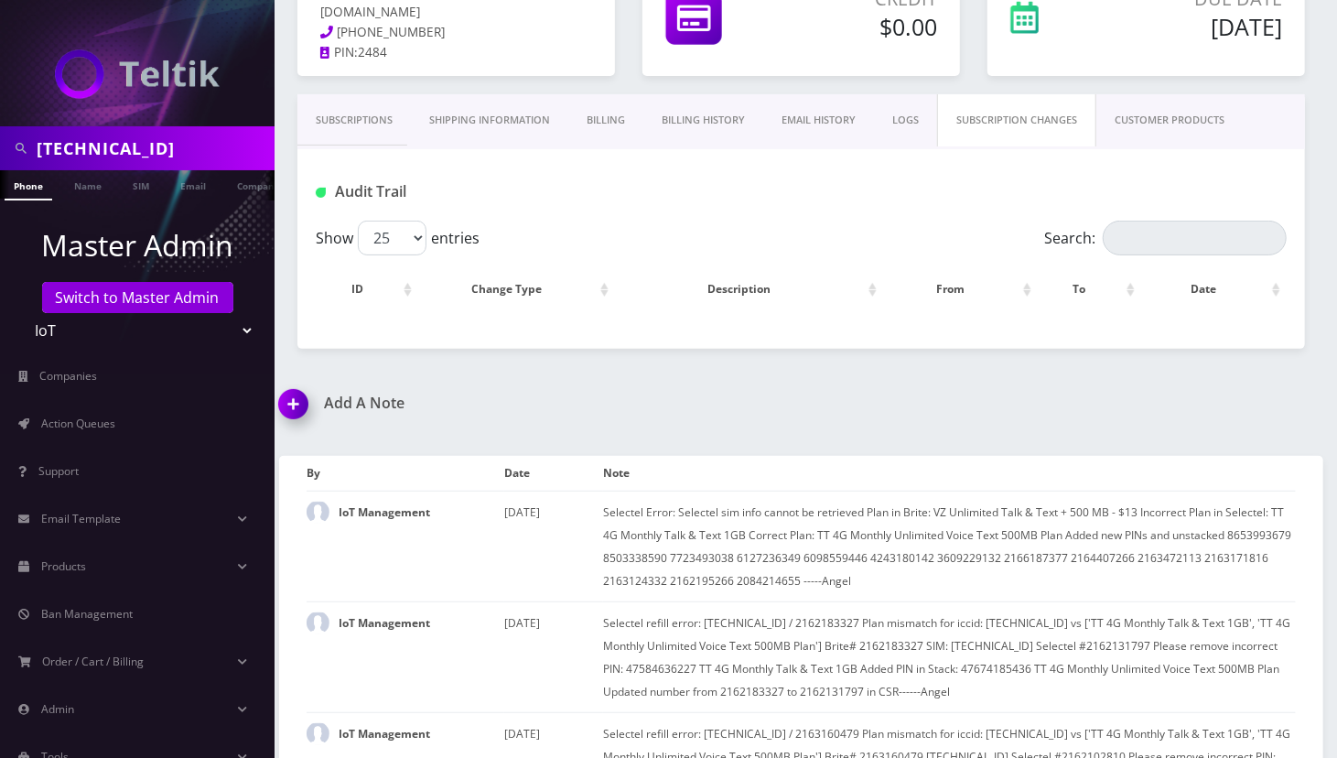
click at [993, 111] on link "SUBSCRIPTION CHANGES" at bounding box center [1016, 120] width 159 height 52
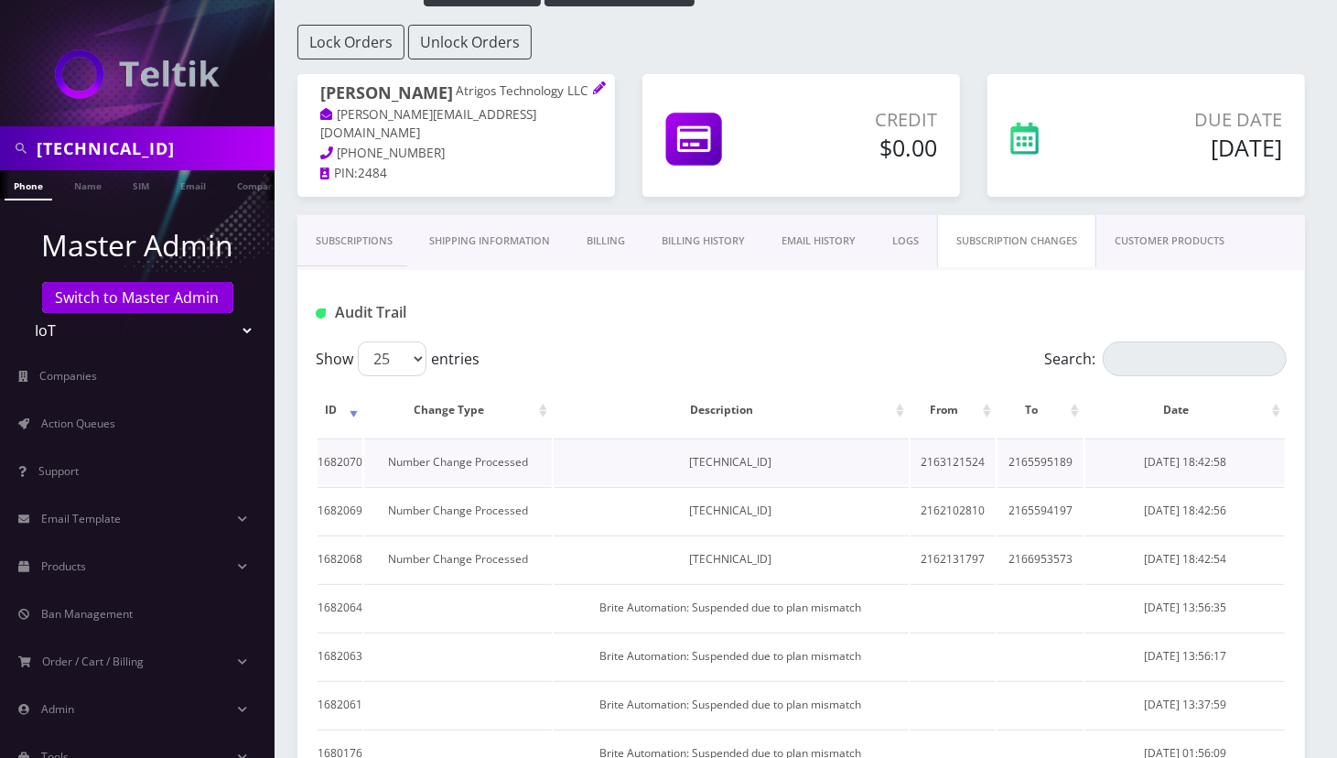
scroll to position [122, 0]
click at [865, 284] on div "Audit Trail" at bounding box center [801, 306] width 1008 height 71
click at [1034, 460] on td "2165595189" at bounding box center [1041, 462] width 86 height 47
copy td "2165595189"
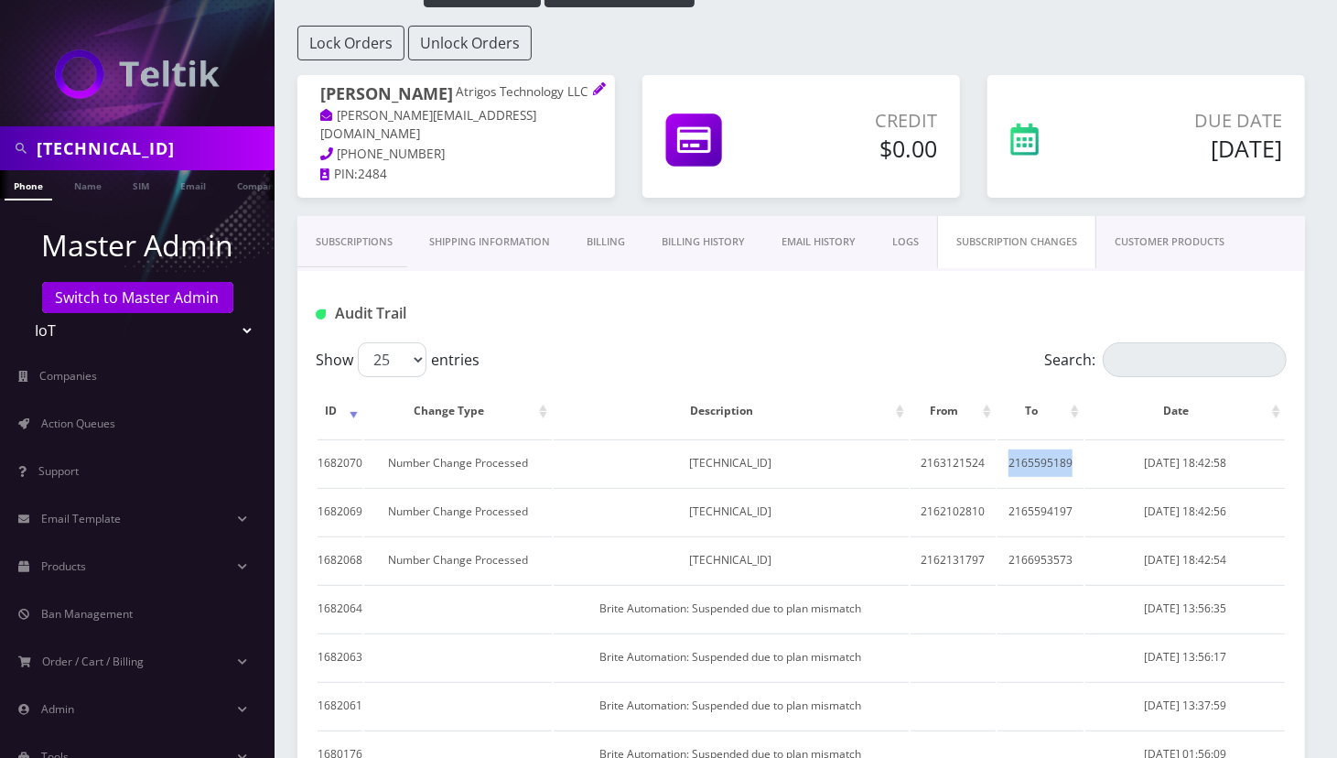
click at [348, 234] on link "Subscriptions" at bounding box center [353, 242] width 113 height 52
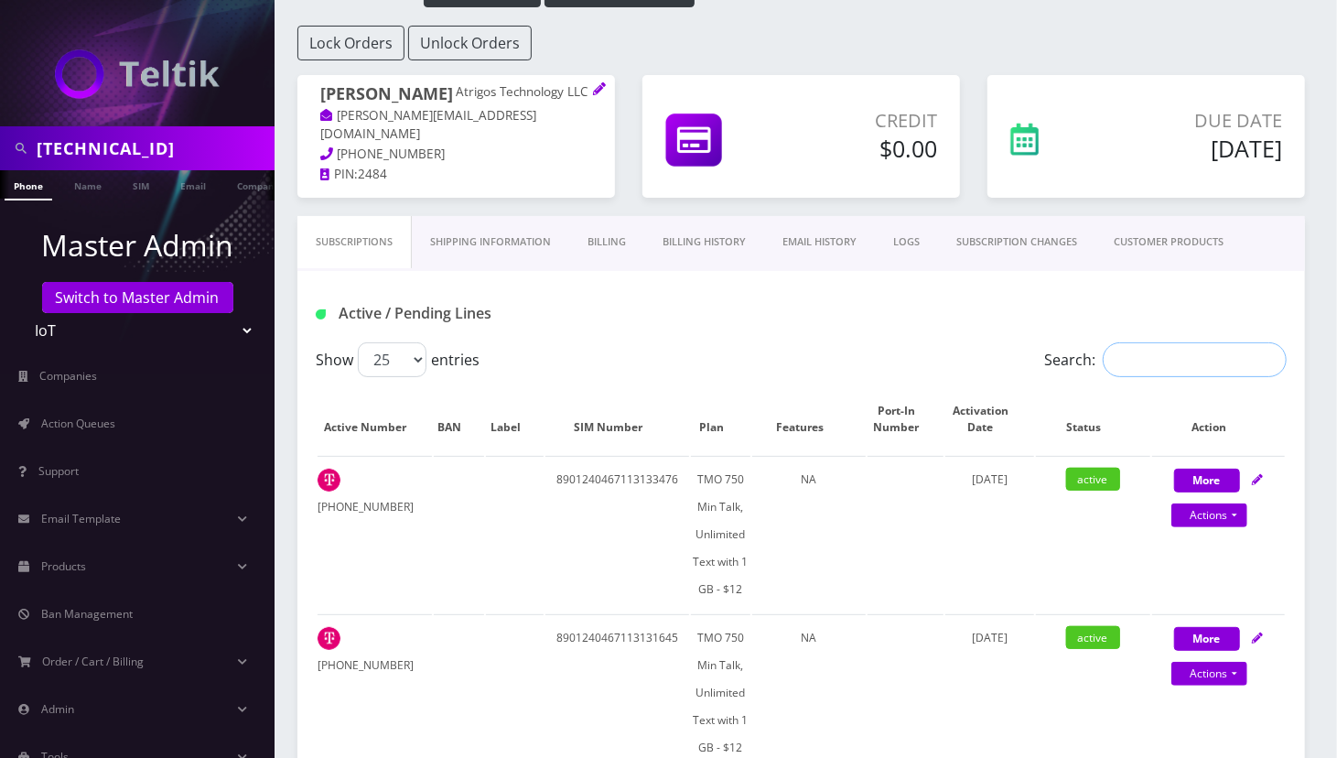
click at [1130, 370] on input "Search:" at bounding box center [1195, 359] width 184 height 35
paste input "2165595189"
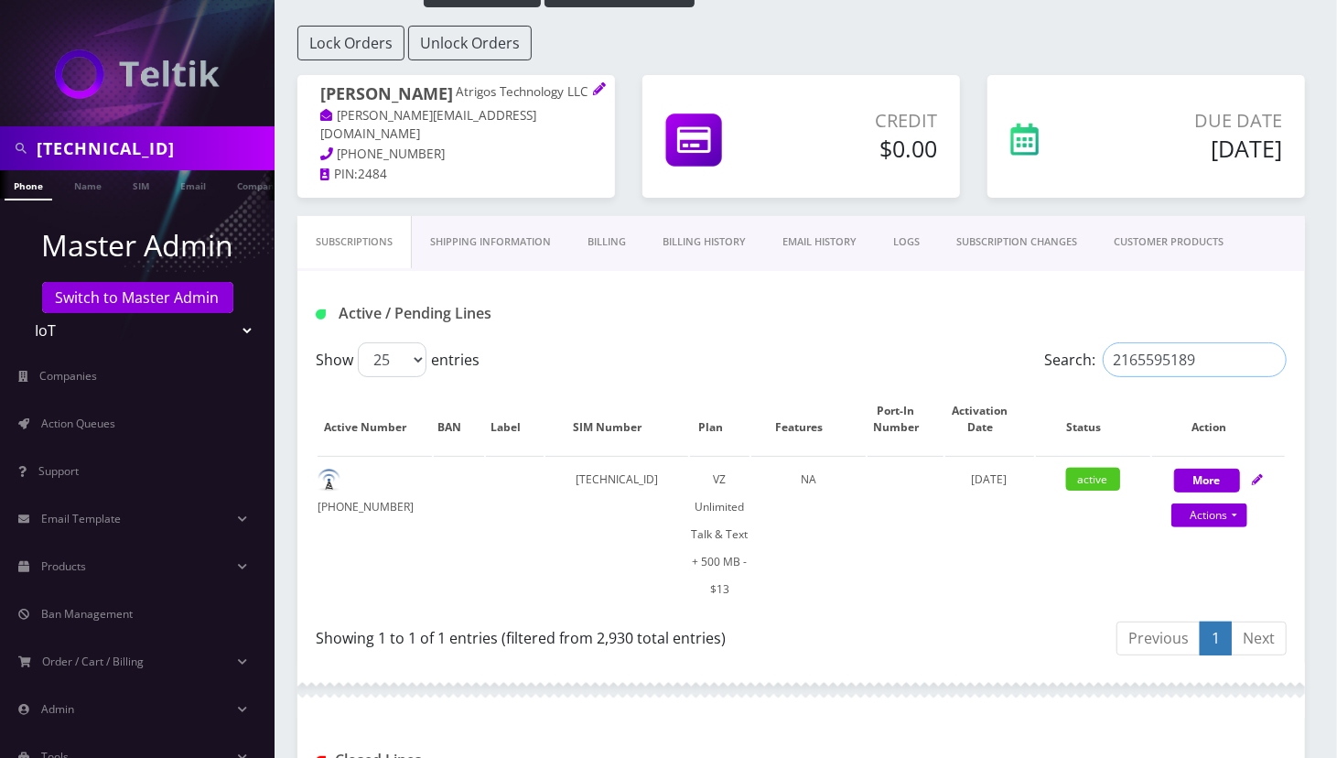
type input "2165595189"
drag, startPoint x: 1164, startPoint y: 286, endPoint x: 1072, endPoint y: 267, distance: 94.2
click at [1164, 286] on div "Active / Pending Lines" at bounding box center [801, 306] width 1008 height 71
click at [817, 243] on link "EMAIL HISTORY" at bounding box center [819, 242] width 111 height 52
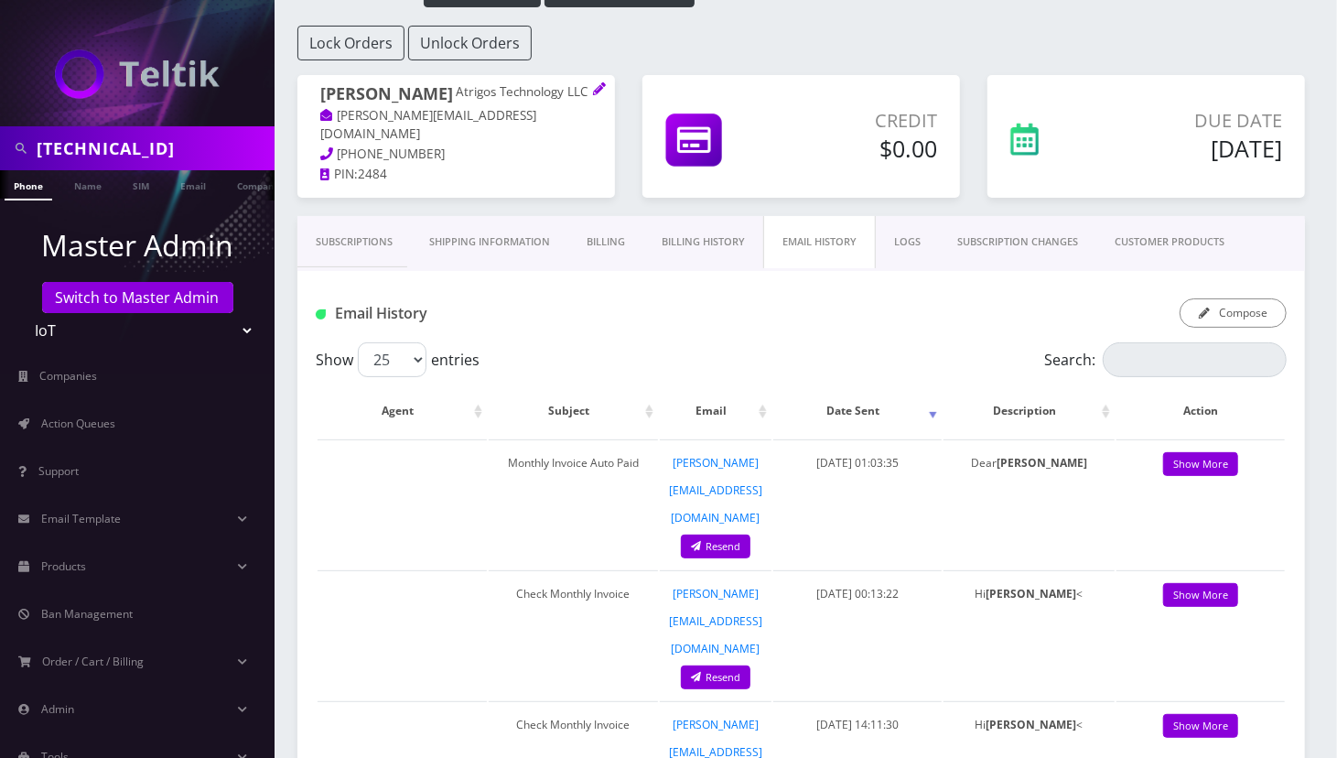
click at [1009, 239] on link "SUBSCRIPTION CHANGES" at bounding box center [1017, 242] width 157 height 52
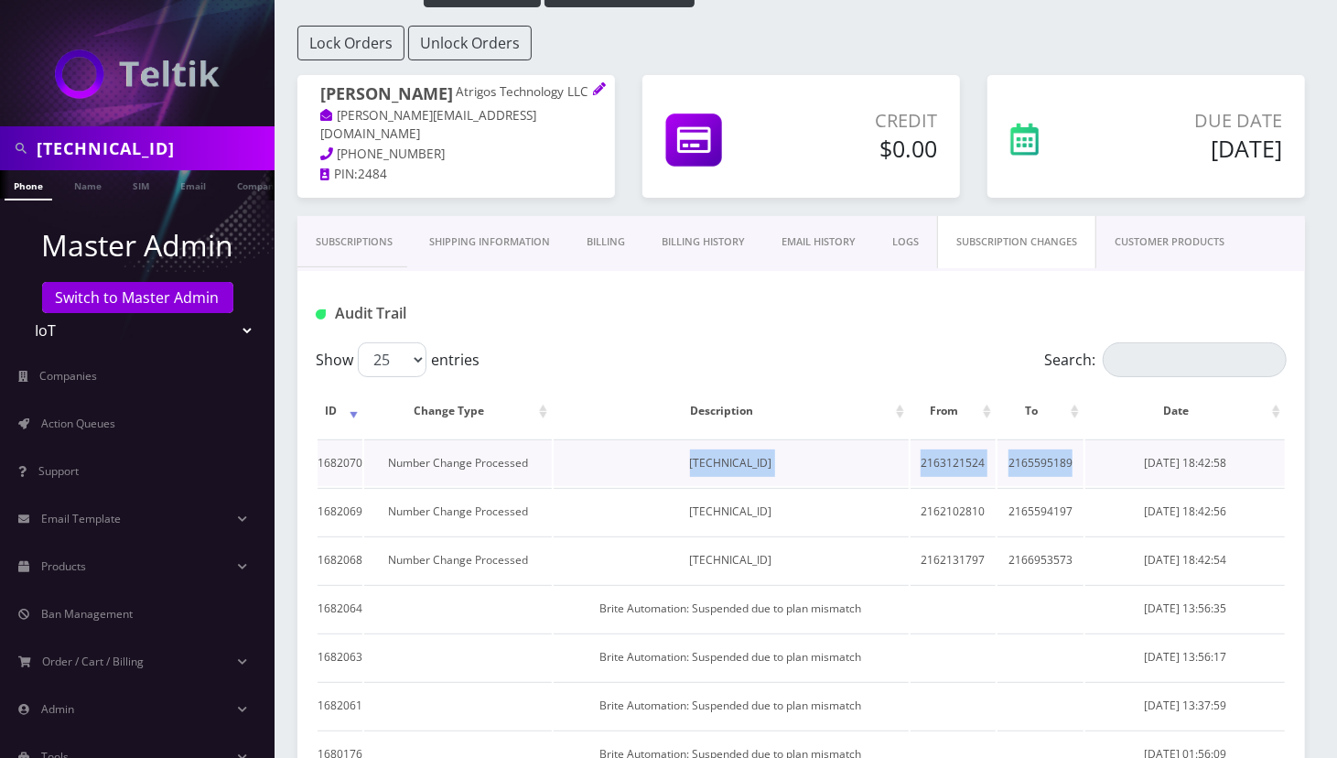
drag, startPoint x: 662, startPoint y: 464, endPoint x: 1073, endPoint y: 470, distance: 411.0
click at [1073, 468] on tr "1682070 Number Change Processed 89148000011554086494 2163121524 2165595189 Octo…" at bounding box center [801, 462] width 967 height 47
copy tr "89148000011554086494 2163121524 2165595189"
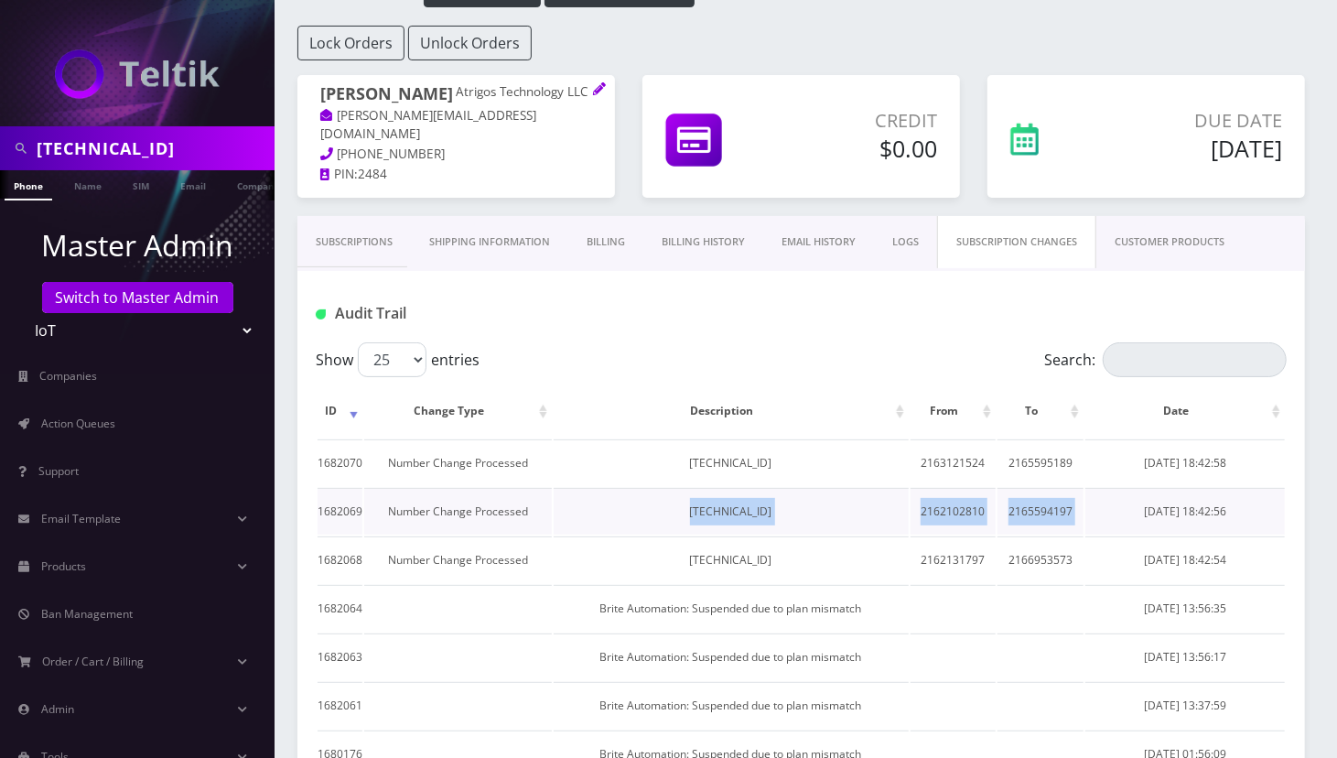
drag, startPoint x: 661, startPoint y: 506, endPoint x: 1085, endPoint y: 507, distance: 424.6
click at [1085, 507] on tr "1682069 Number Change Processed 89148000011554087146 2162102810 2165594197 Octo…" at bounding box center [801, 511] width 967 height 47
copy tr "89148000011554087146 2162102810 2165594197"
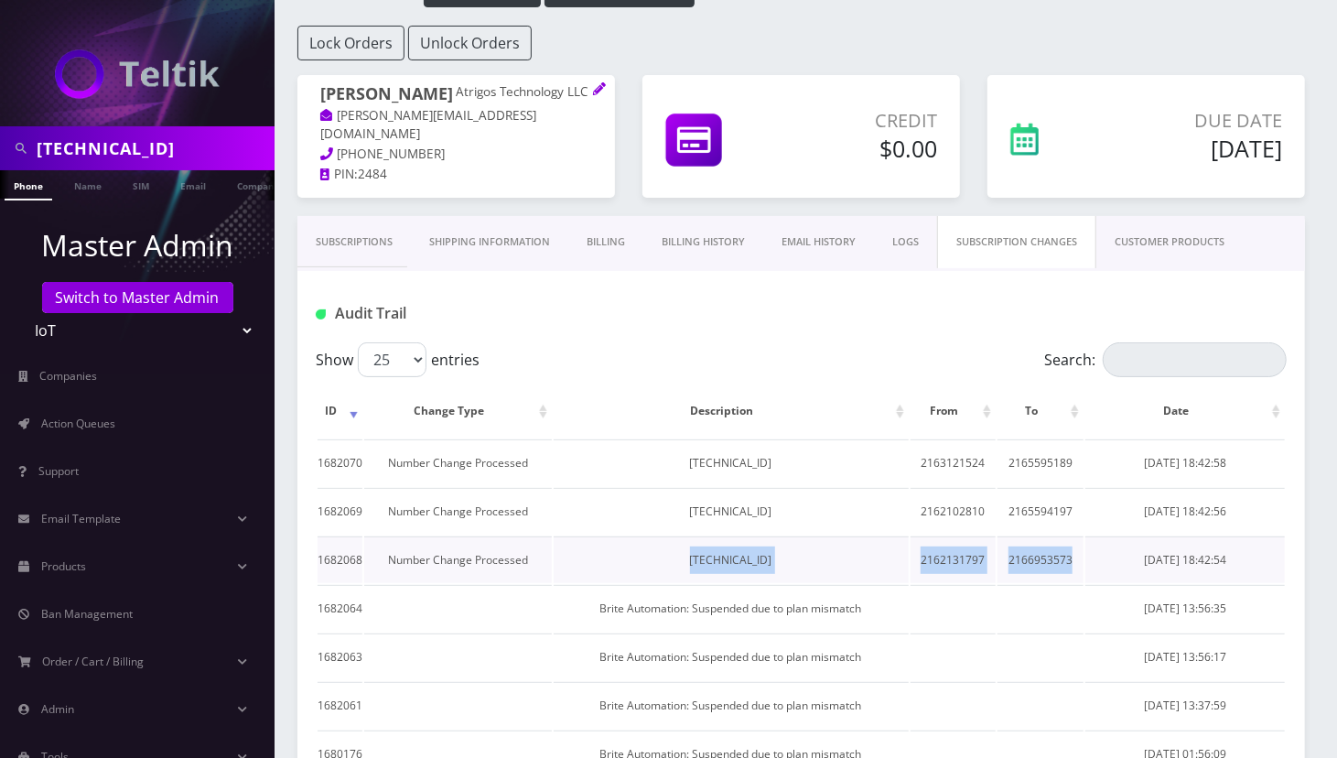
drag, startPoint x: 663, startPoint y: 558, endPoint x: 1081, endPoint y: 557, distance: 418.2
click at [1081, 556] on tr "1682068 Number Change Processed 89148000011554087229 2162131797 2166953573 Octo…" at bounding box center [801, 559] width 967 height 47
copy tr "89148000011554087229 2162131797 2166953573"
click at [1, 468] on link "Support" at bounding box center [137, 471] width 275 height 38
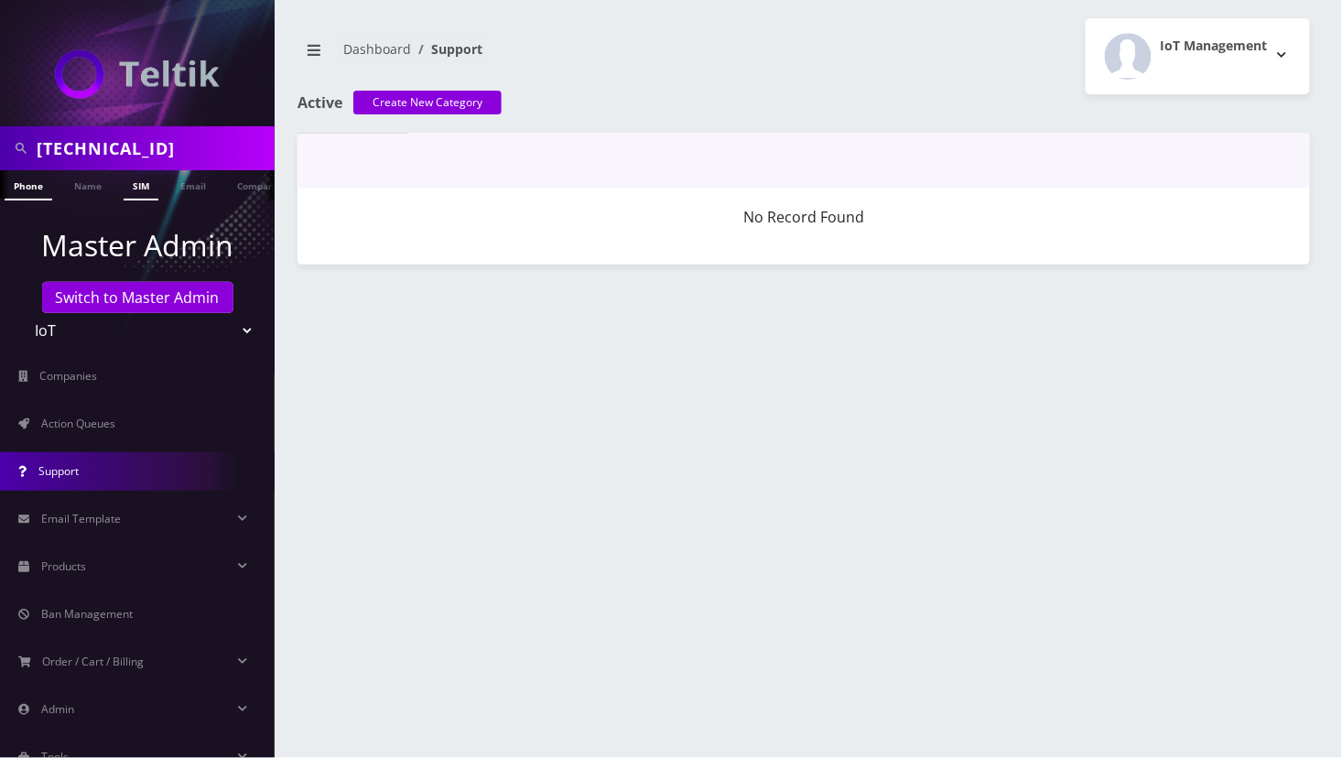
click at [141, 191] on link "SIM" at bounding box center [141, 185] width 35 height 30
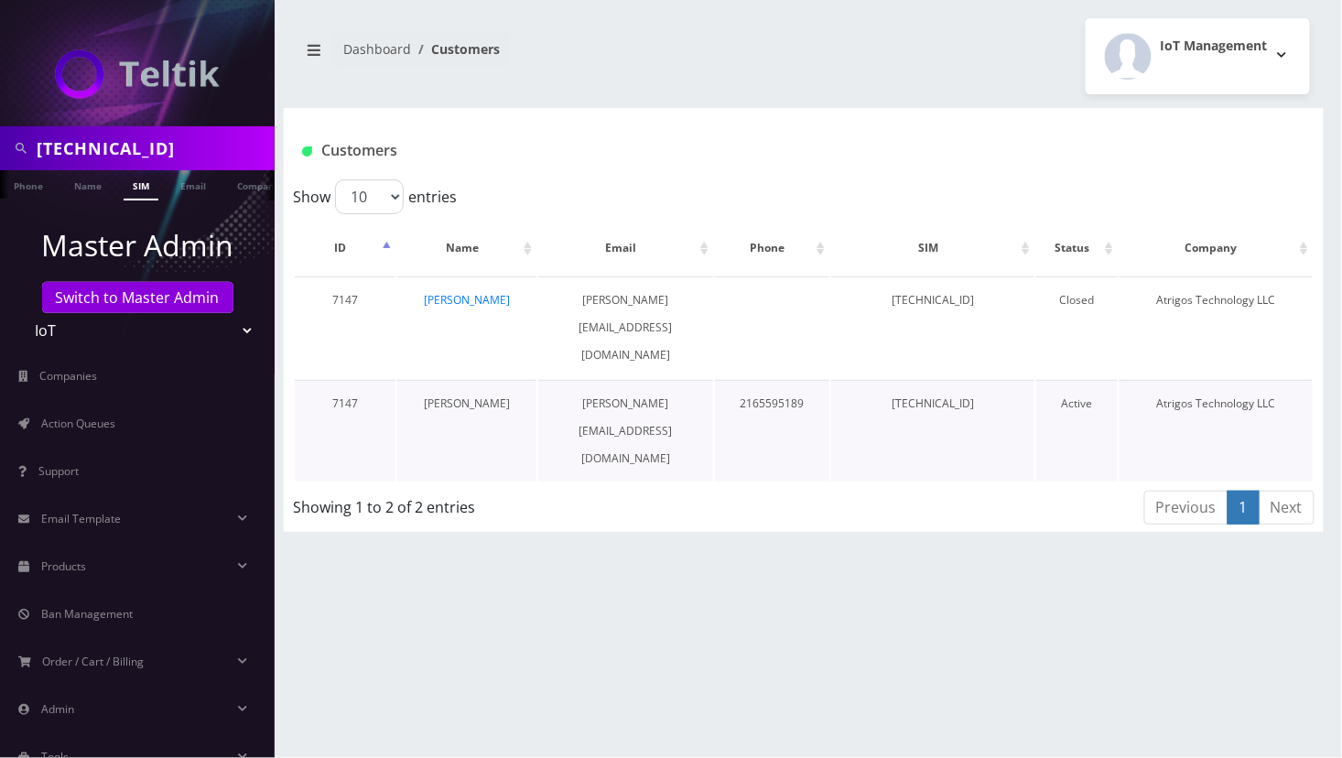
click at [448, 395] on link "[PERSON_NAME]" at bounding box center [467, 403] width 86 height 16
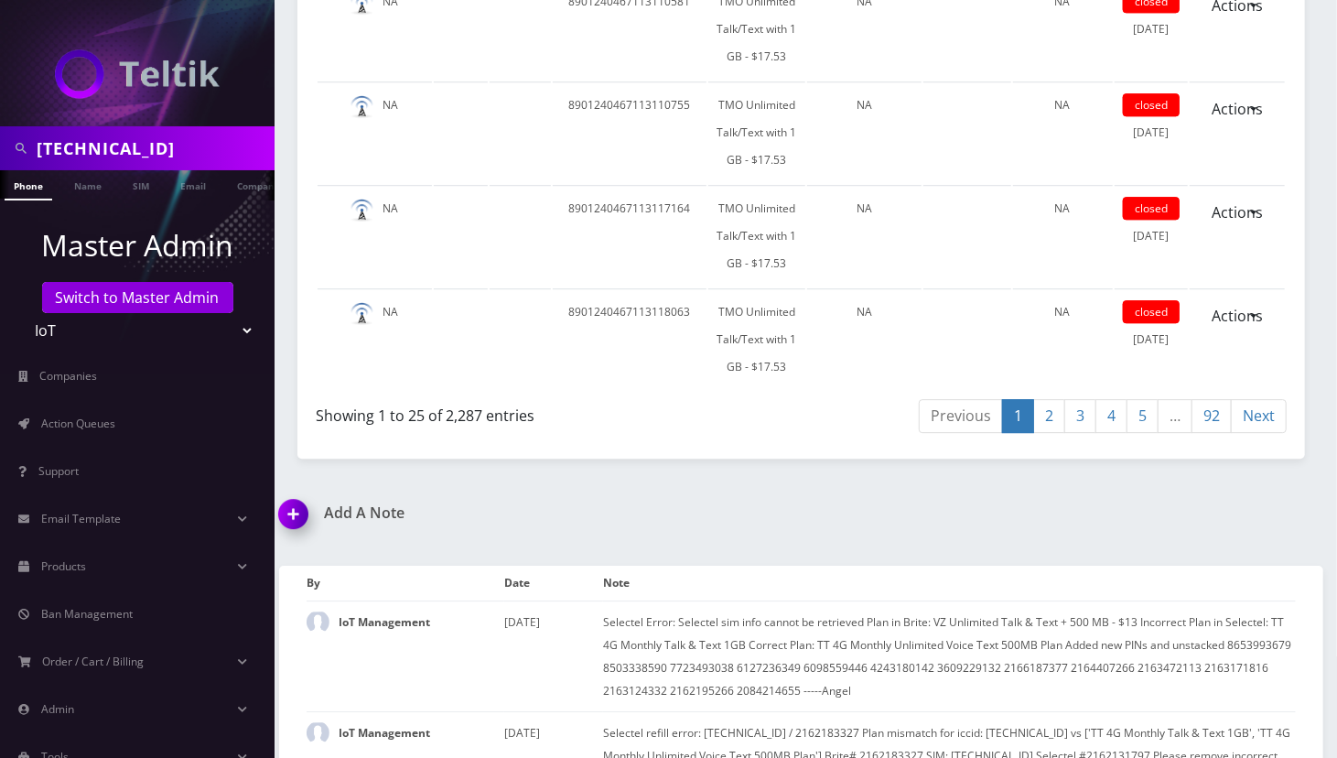
scroll to position [7381, 0]
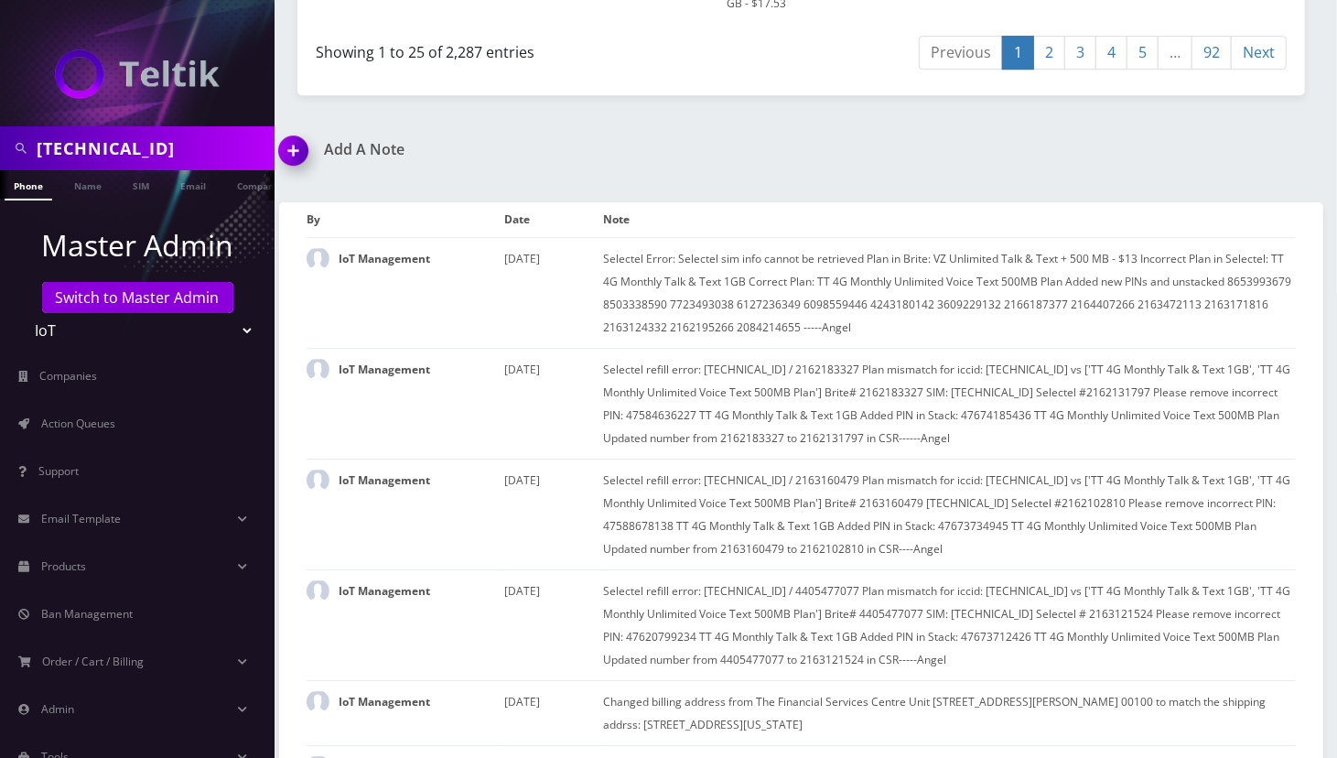
click at [296, 130] on img at bounding box center [297, 157] width 54 height 54
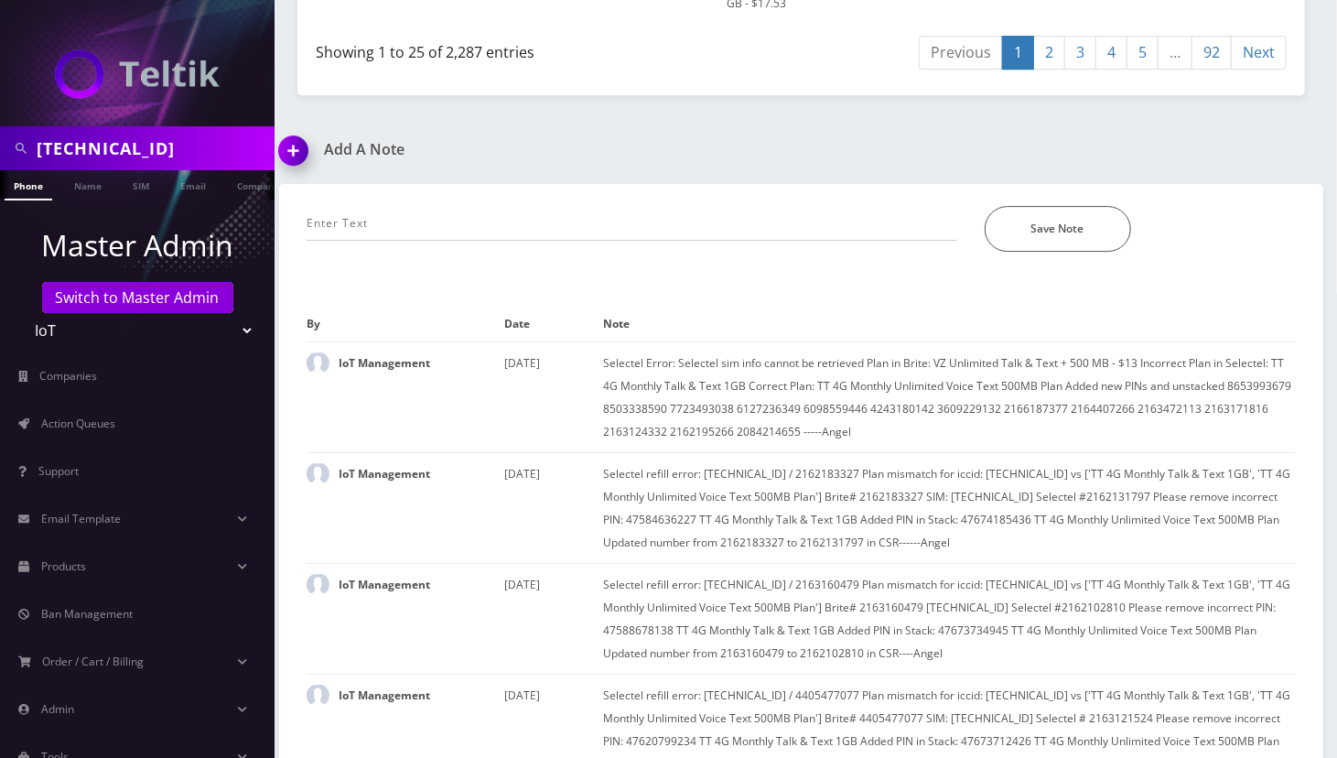
scroll to position [7485, 0]
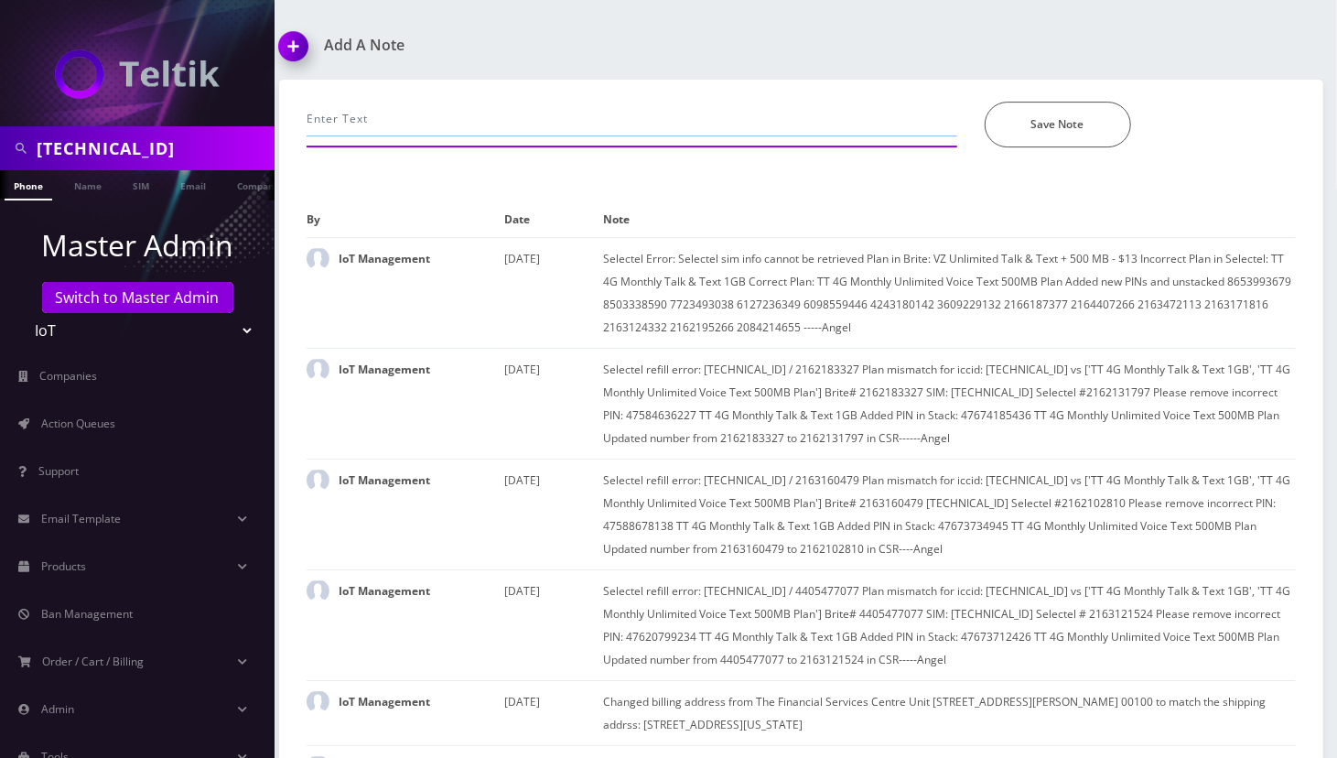
click at [449, 102] on input "text" at bounding box center [632, 119] width 651 height 35
paste input "Escalated to [PERSON_NAME]: Please check screenshot, after I've updated the num…"
click at [868, 102] on input "Escalated to [PERSON_NAME]: Please check screenshot, after I've updated the num…" at bounding box center [632, 119] width 651 height 35
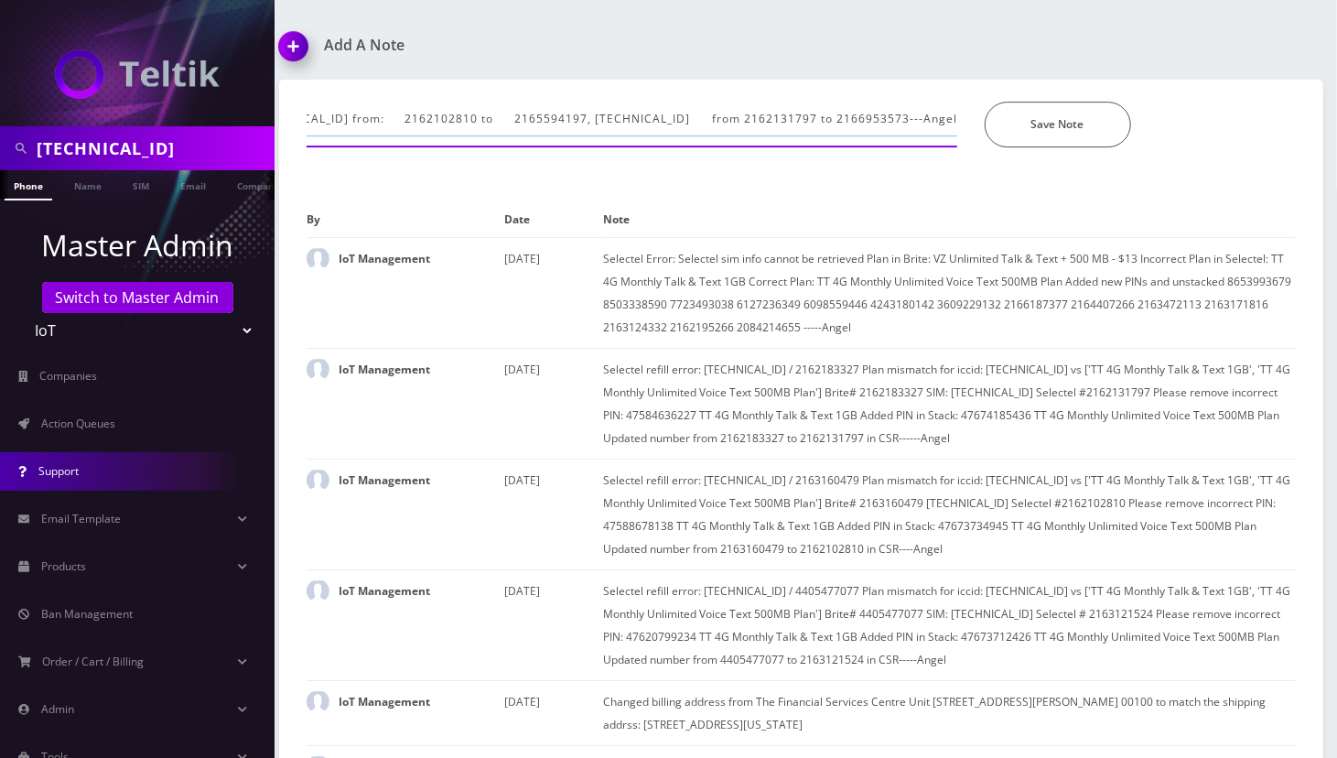
type input "Escalated to [PERSON_NAME]: Please check screenshot, after I've updated the num…"
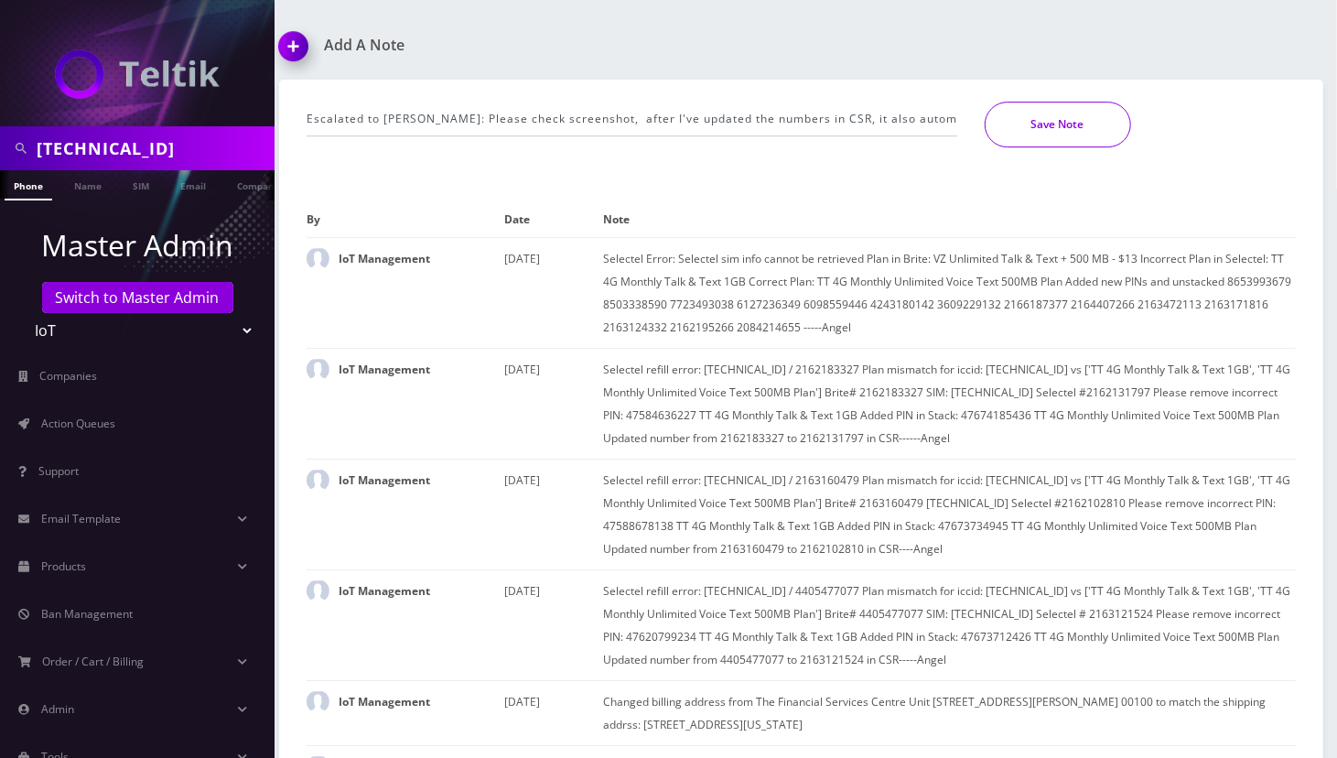
click at [1081, 102] on button "Save Note" at bounding box center [1058, 125] width 146 height 46
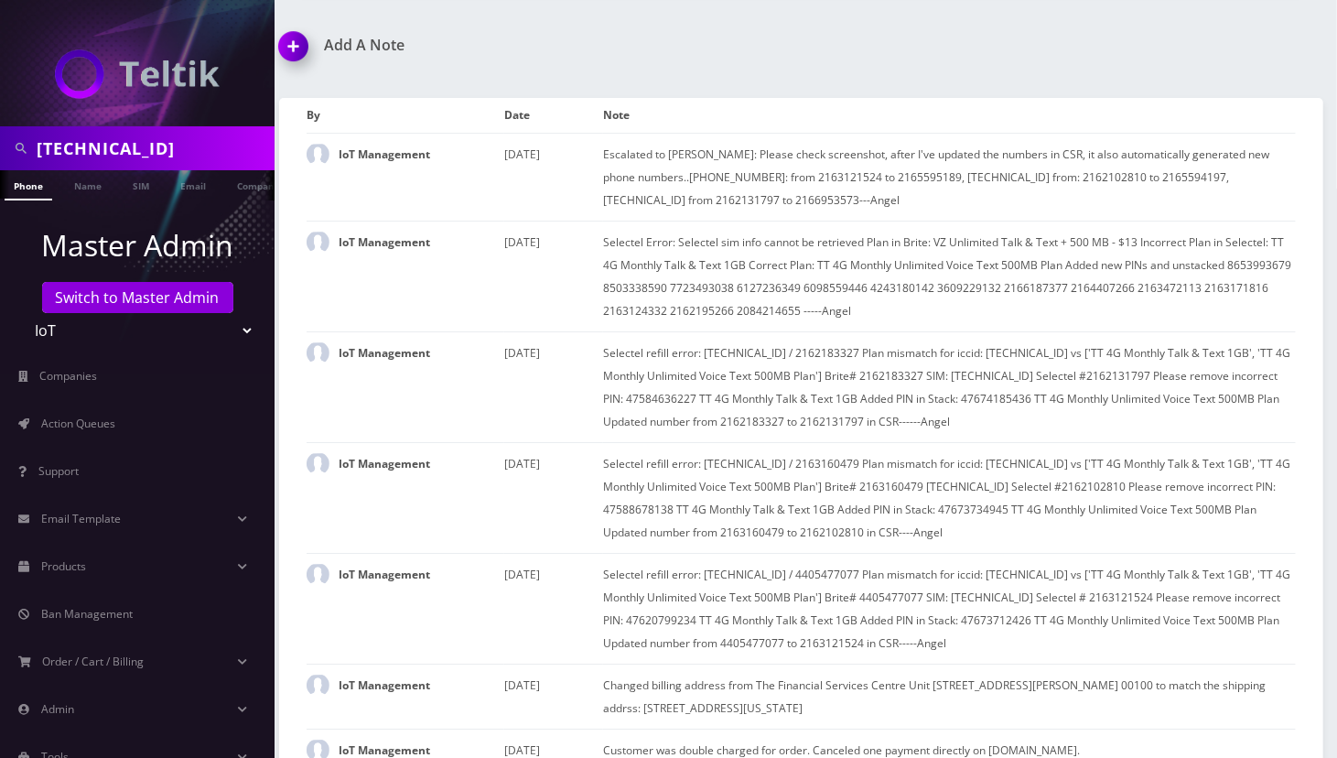
scroll to position [7469, 0]
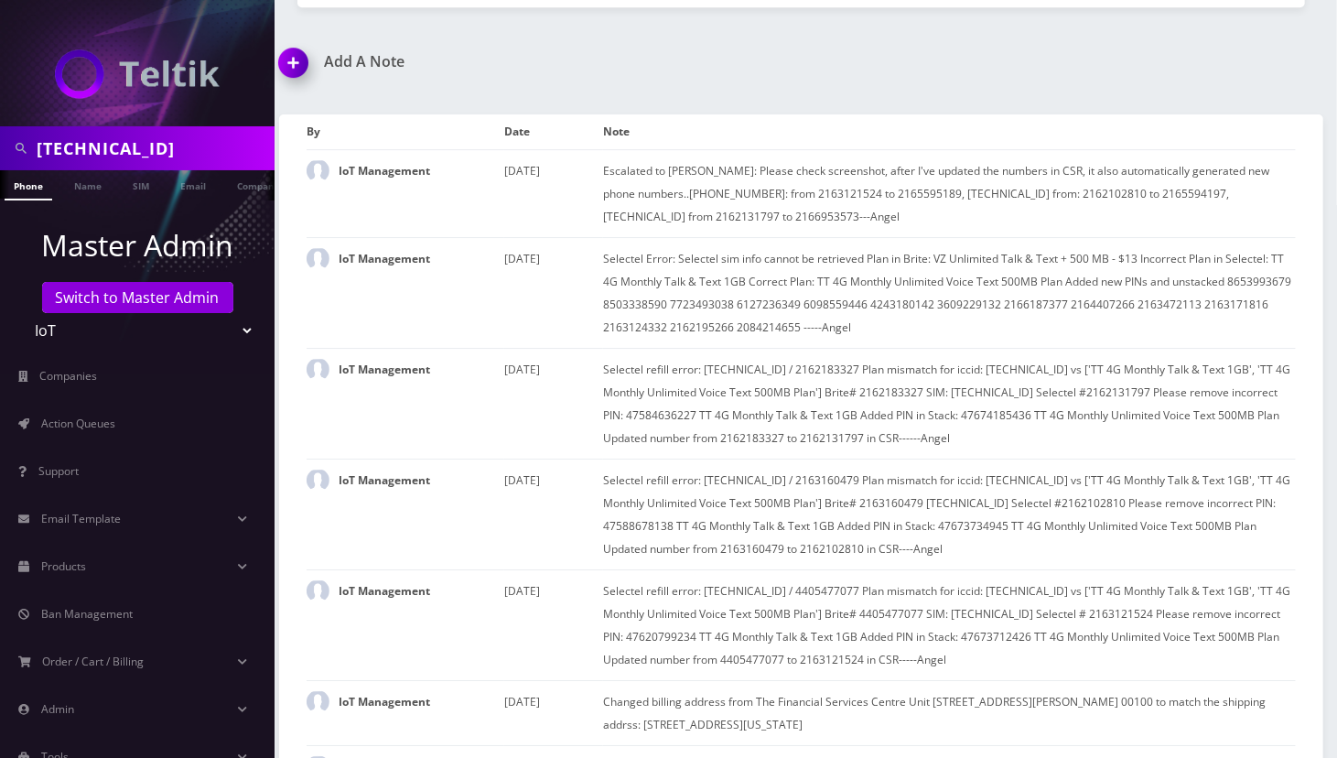
click at [1045, 53] on div "Add A Note Escalated to [PERSON_NAME]: Please check screenshot, after I've upda…" at bounding box center [801, 427] width 1072 height 749
drag, startPoint x: 657, startPoint y: 156, endPoint x: 902, endPoint y: 172, distance: 245.8
click at [902, 172] on td "Escalated to [PERSON_NAME]: Please check screenshot, after I've updated the num…" at bounding box center [949, 194] width 693 height 88
copy td "[TECHNICAL_ID]: from 2163121524 to 2165595189, [TECHNICAL_ID] from: 2162102810 …"
drag, startPoint x: 811, startPoint y: 69, endPoint x: 948, endPoint y: 124, distance: 148.2
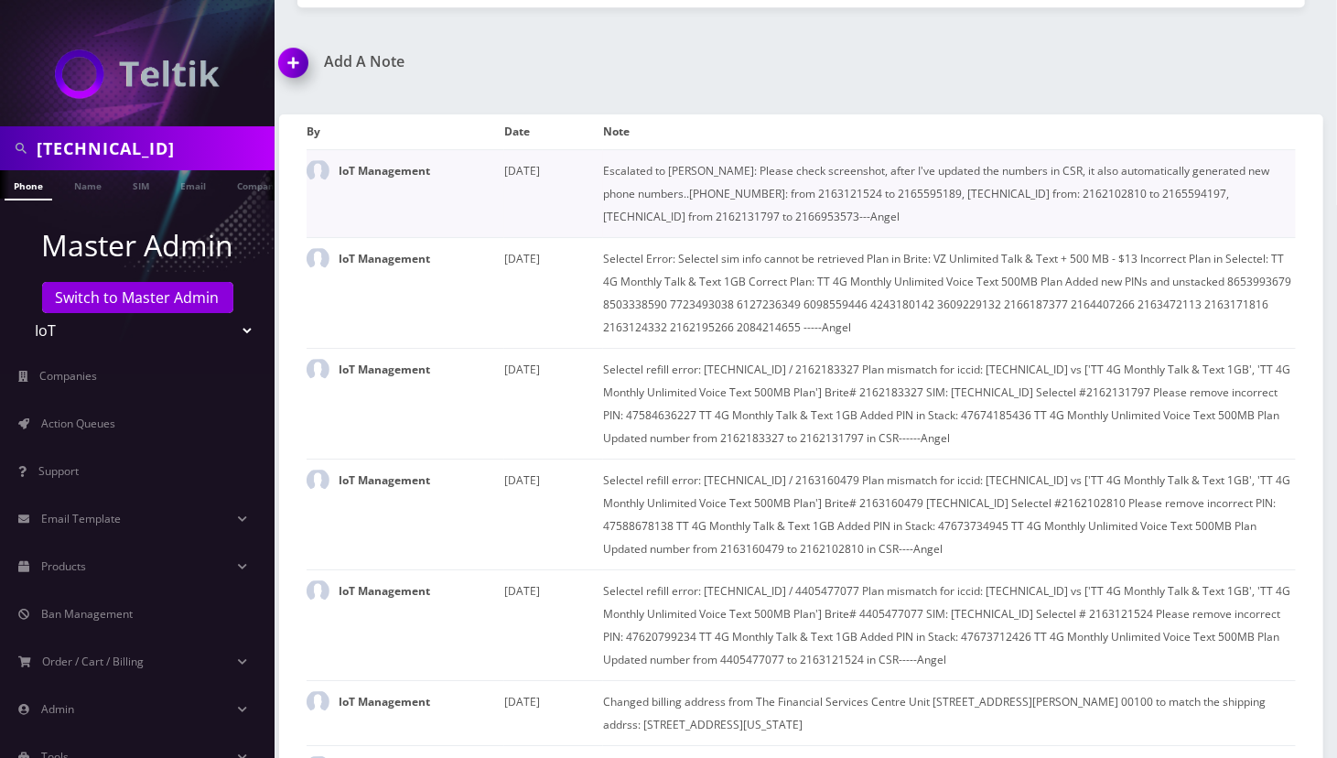
click at [811, 96] on div "Escalated to [PERSON_NAME]: Please check screenshot, after I've updated the num…" at bounding box center [801, 449] width 1072 height 706
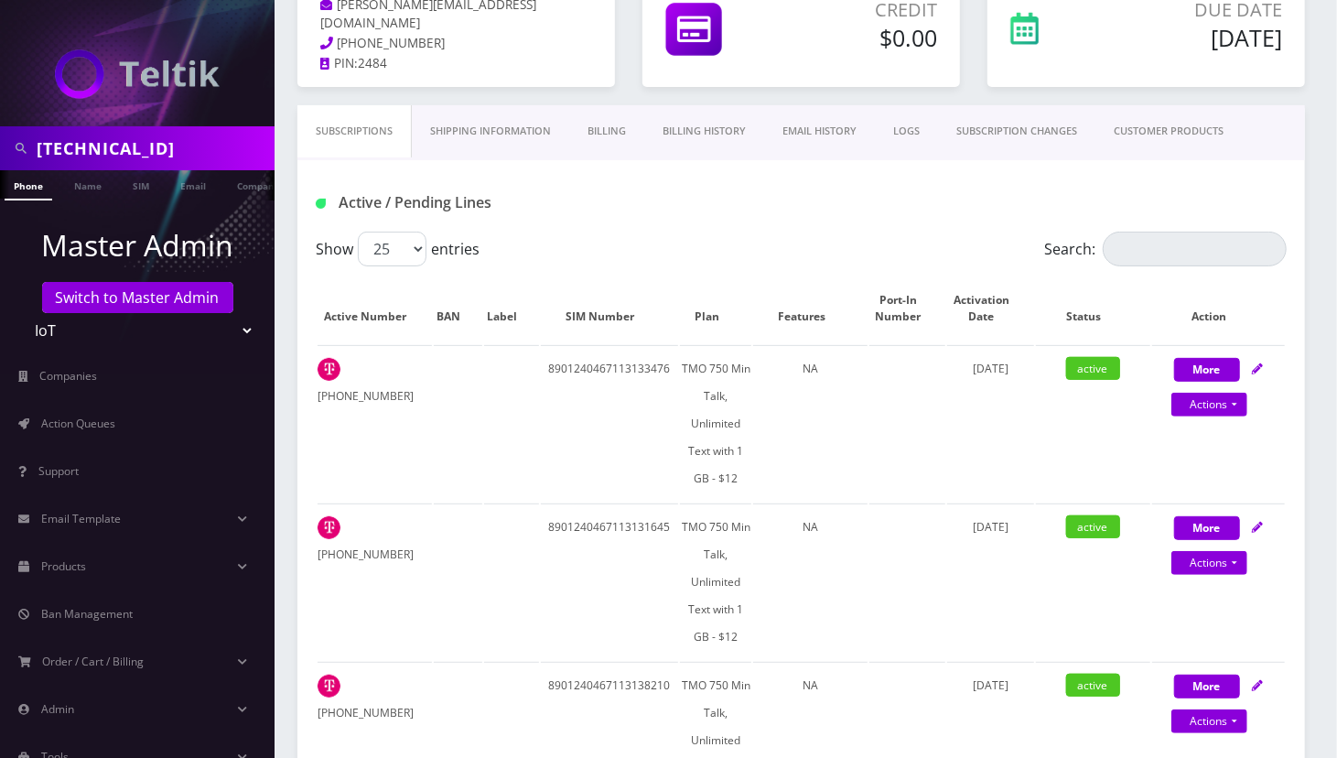
scroll to position [0, 0]
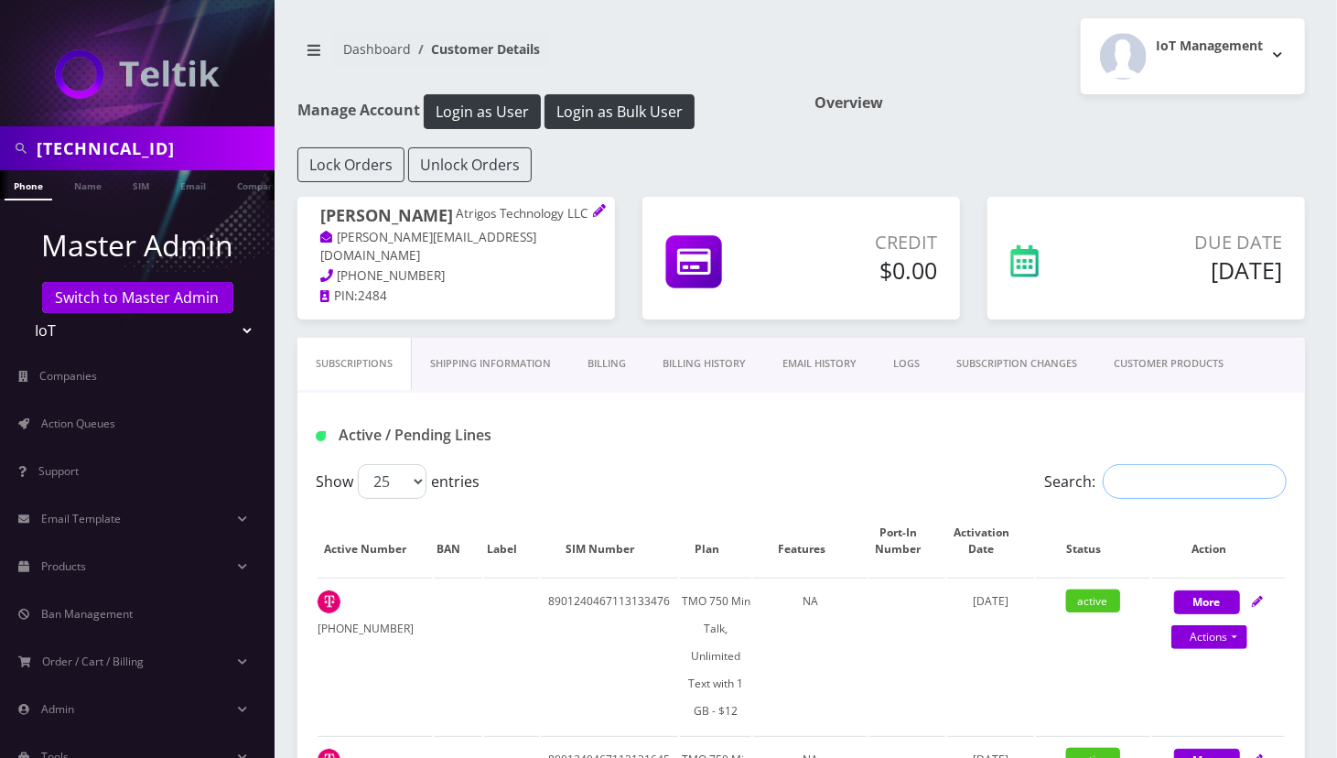
click at [1150, 497] on input "Search:" at bounding box center [1195, 481] width 184 height 35
paste input "2165595189"
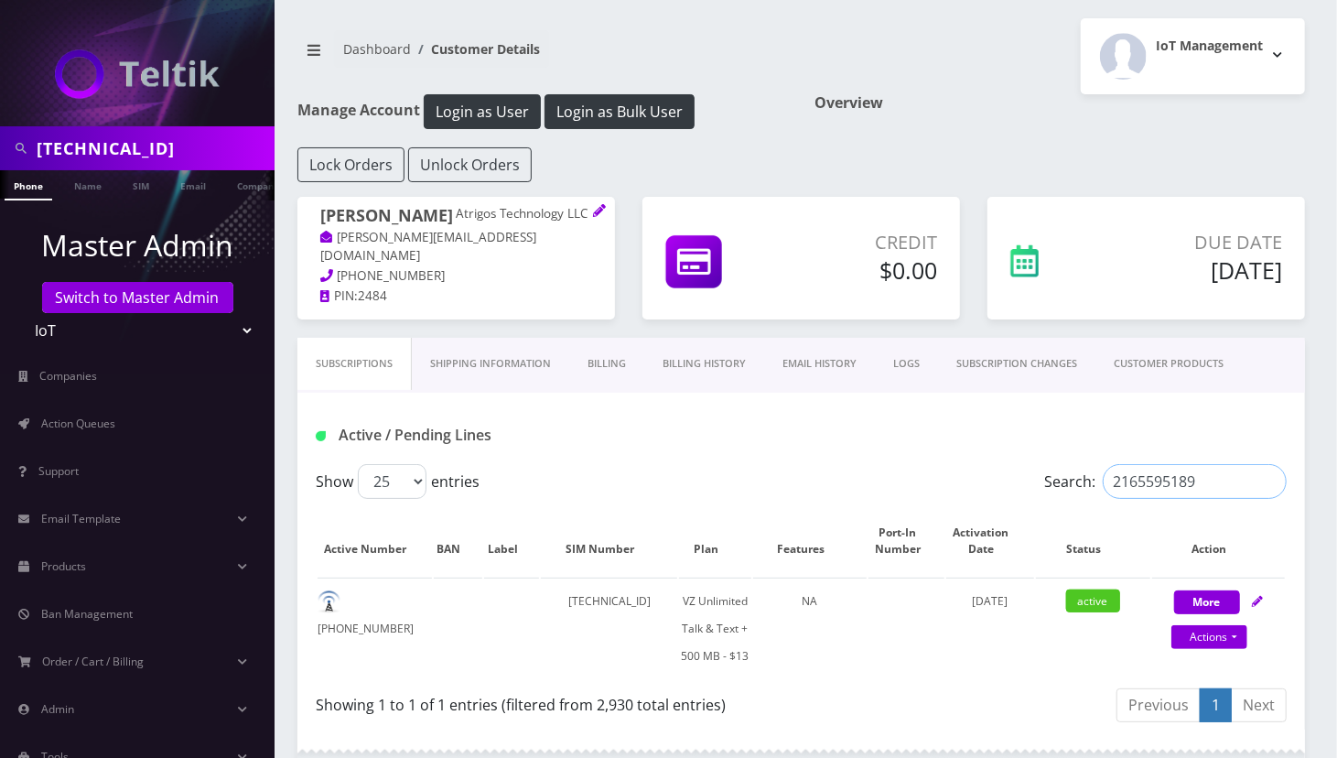
click at [1168, 482] on input "2165595189" at bounding box center [1195, 481] width 184 height 35
paste input "6953573"
type input "2166953573"
